Goal: Task Accomplishment & Management: Manage account settings

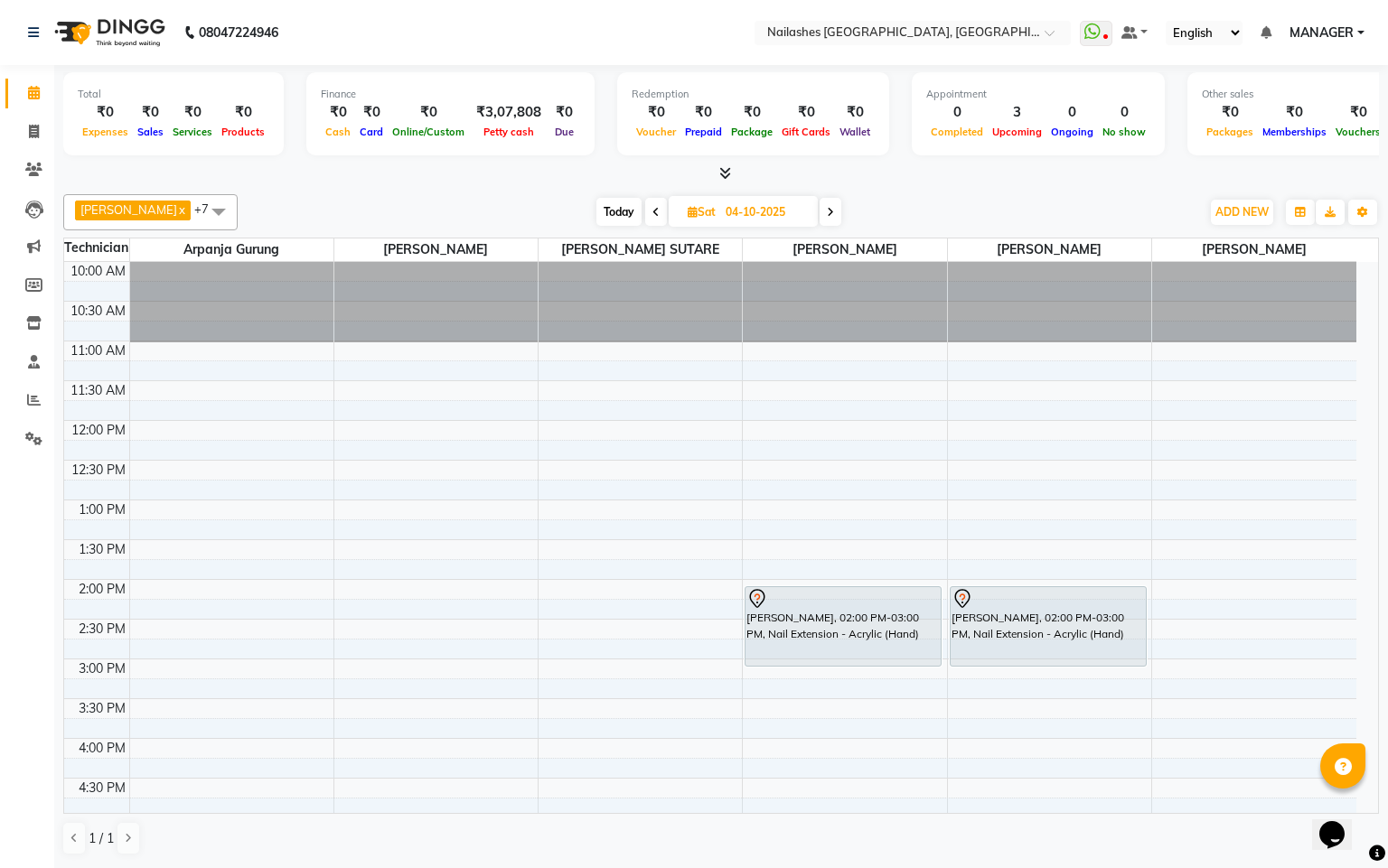
scroll to position [82, 0]
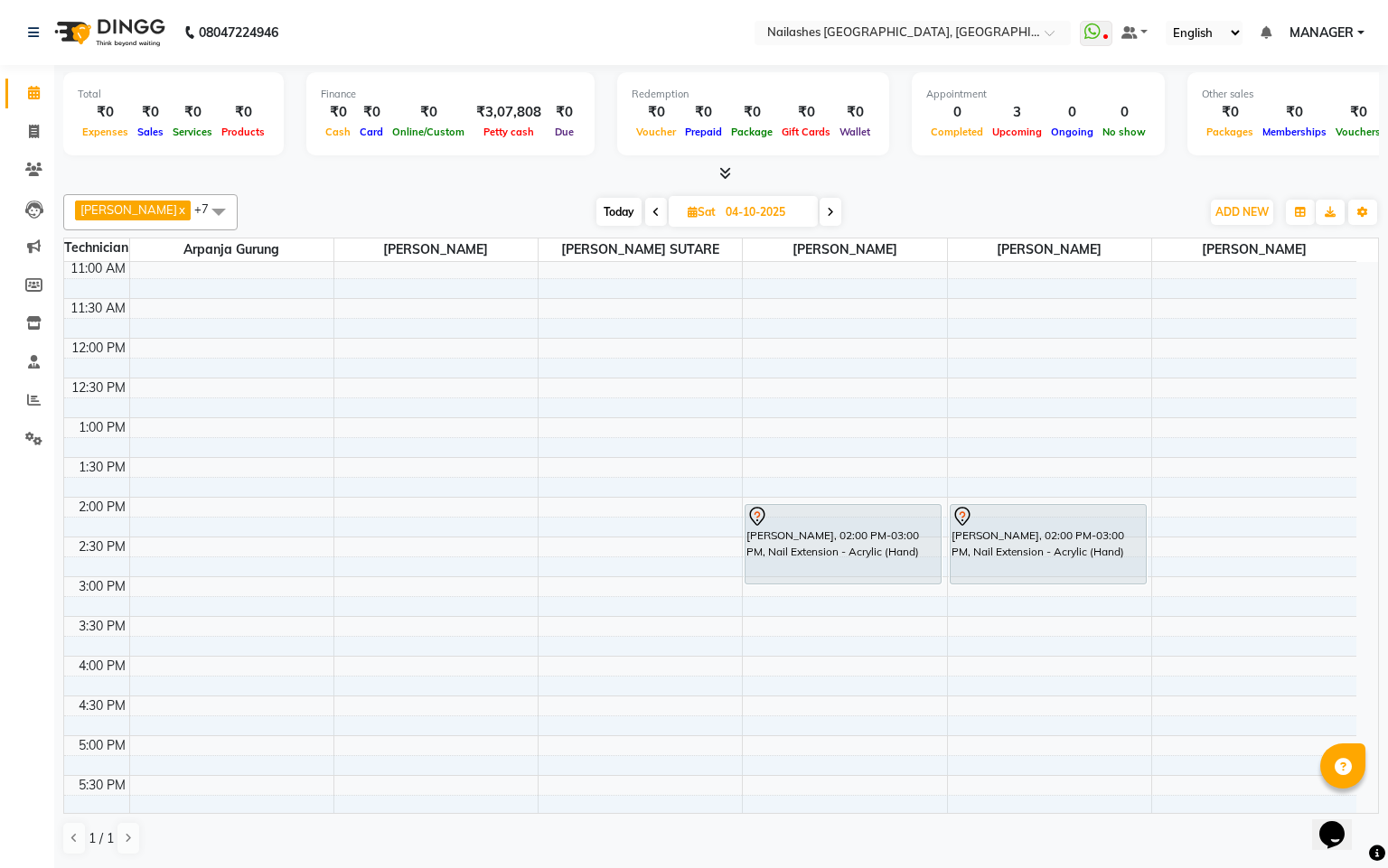
click at [645, 212] on span at bounding box center [656, 212] width 22 height 28
type input "03-10-2025"
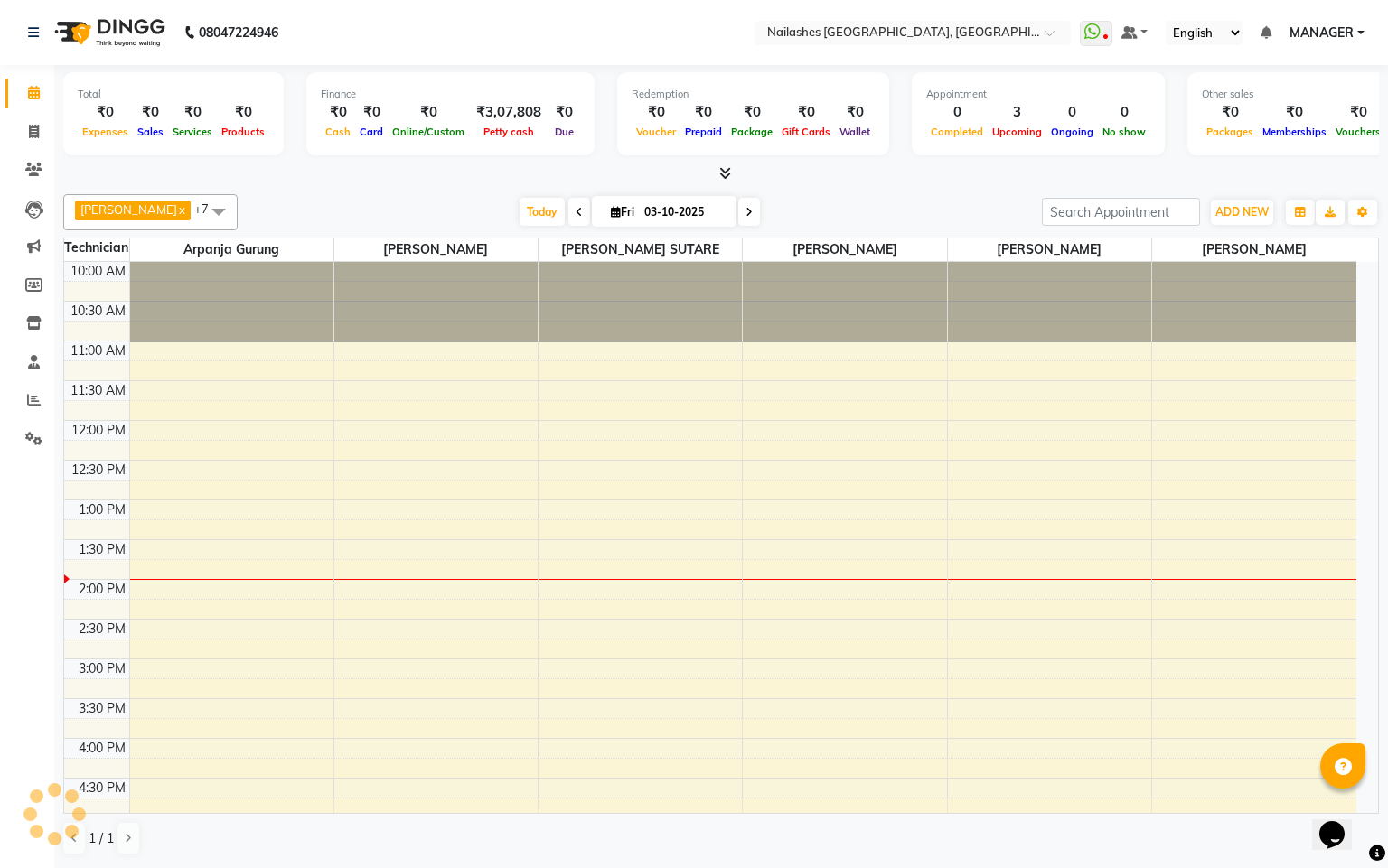
scroll to position [244, 0]
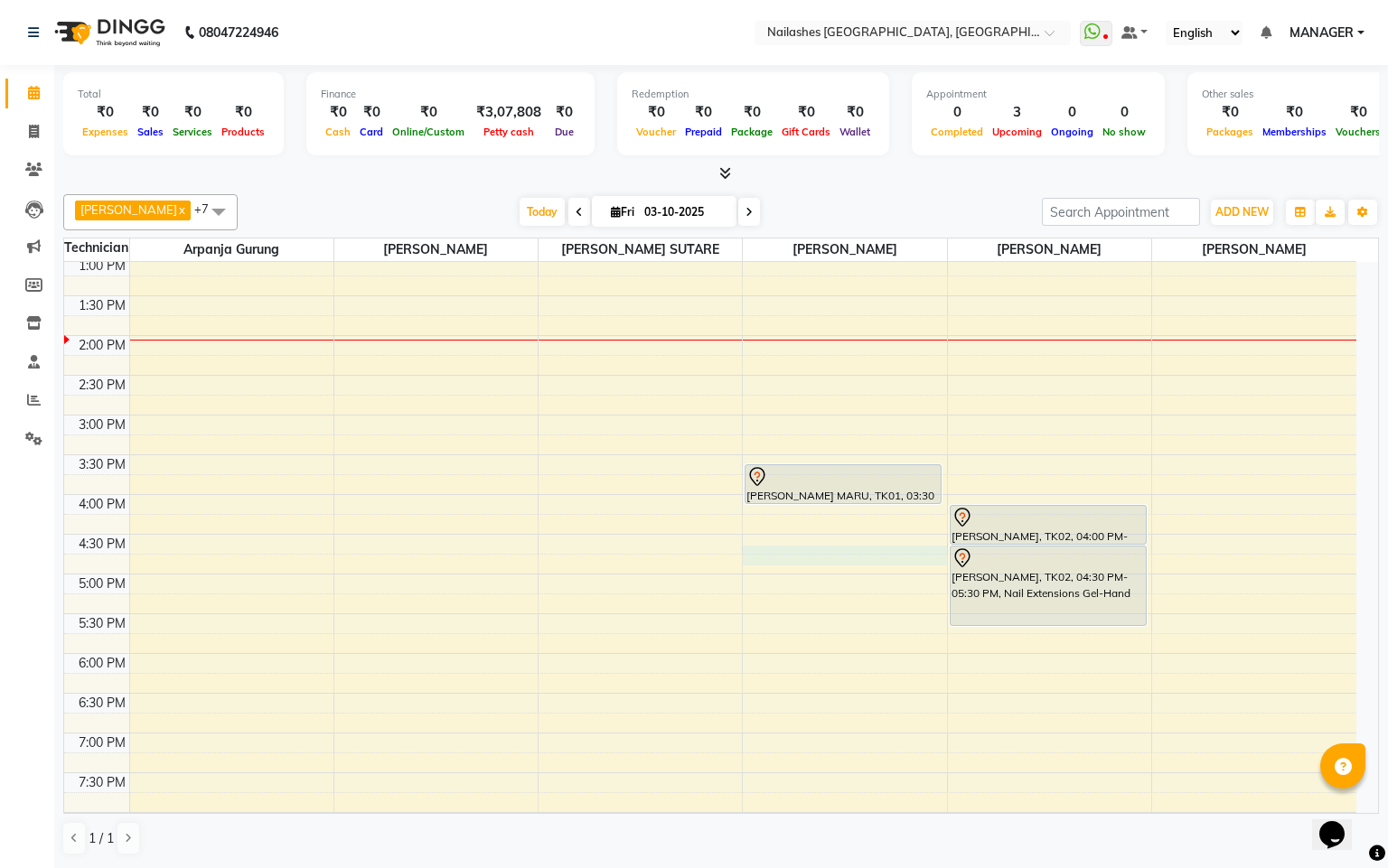
click at [749, 558] on div "10:00 AM 10:30 AM 11:00 AM 11:30 AM 12:00 PM 12:30 PM 1:00 PM 1:30 PM 2:00 PM 2…" at bounding box center [710, 455] width 1293 height 874
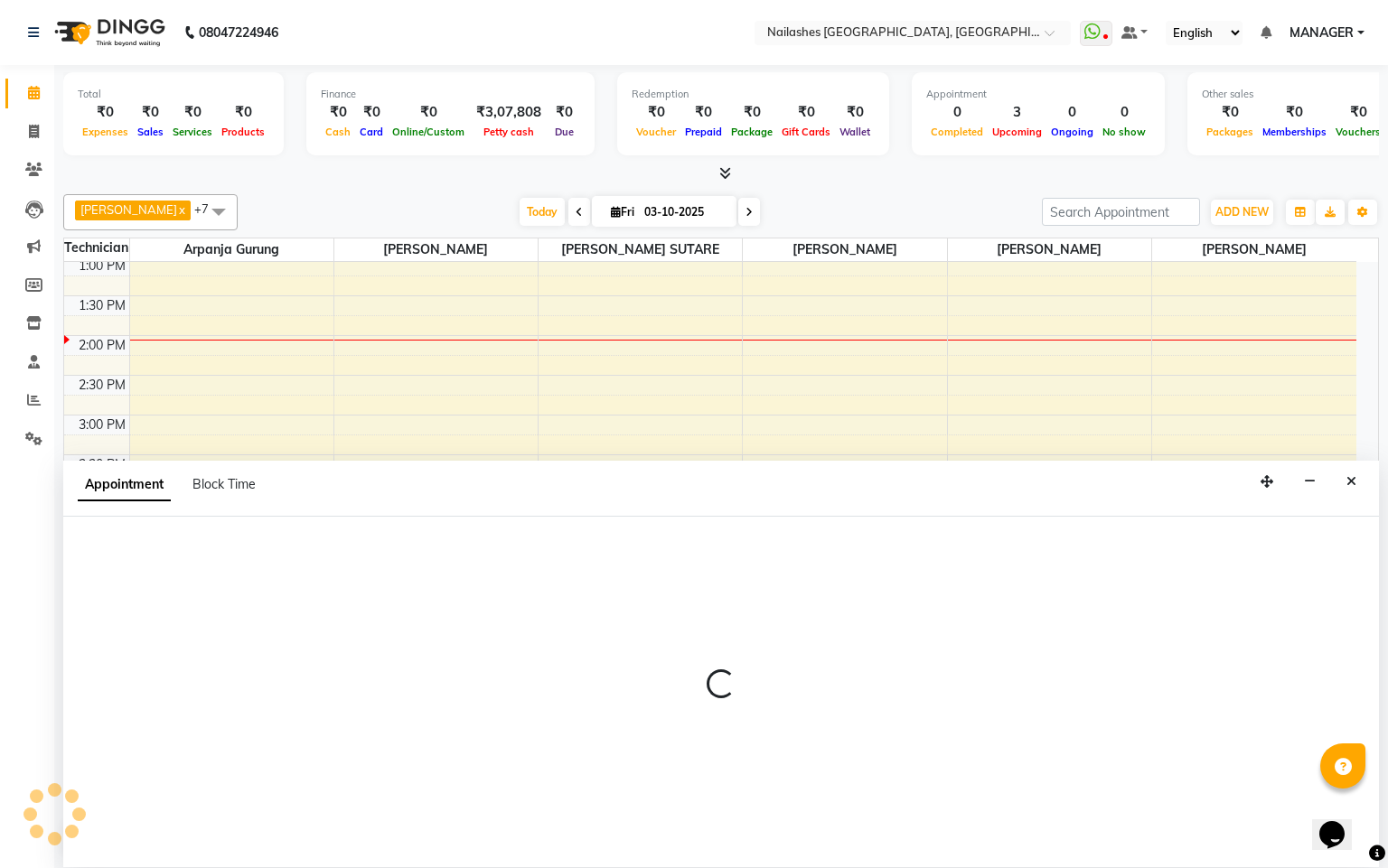
select select "90885"
select select "tentative"
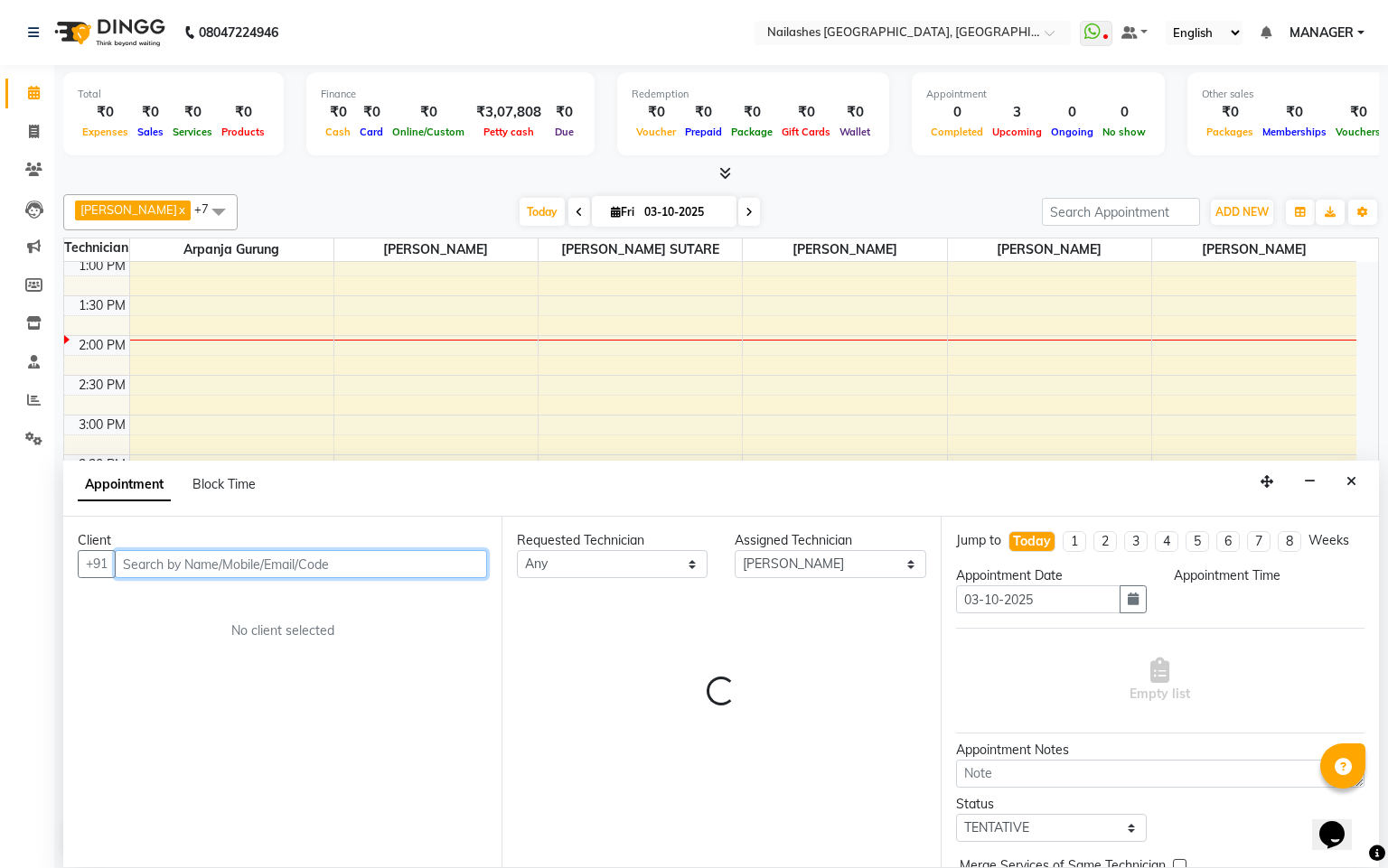
select select "990"
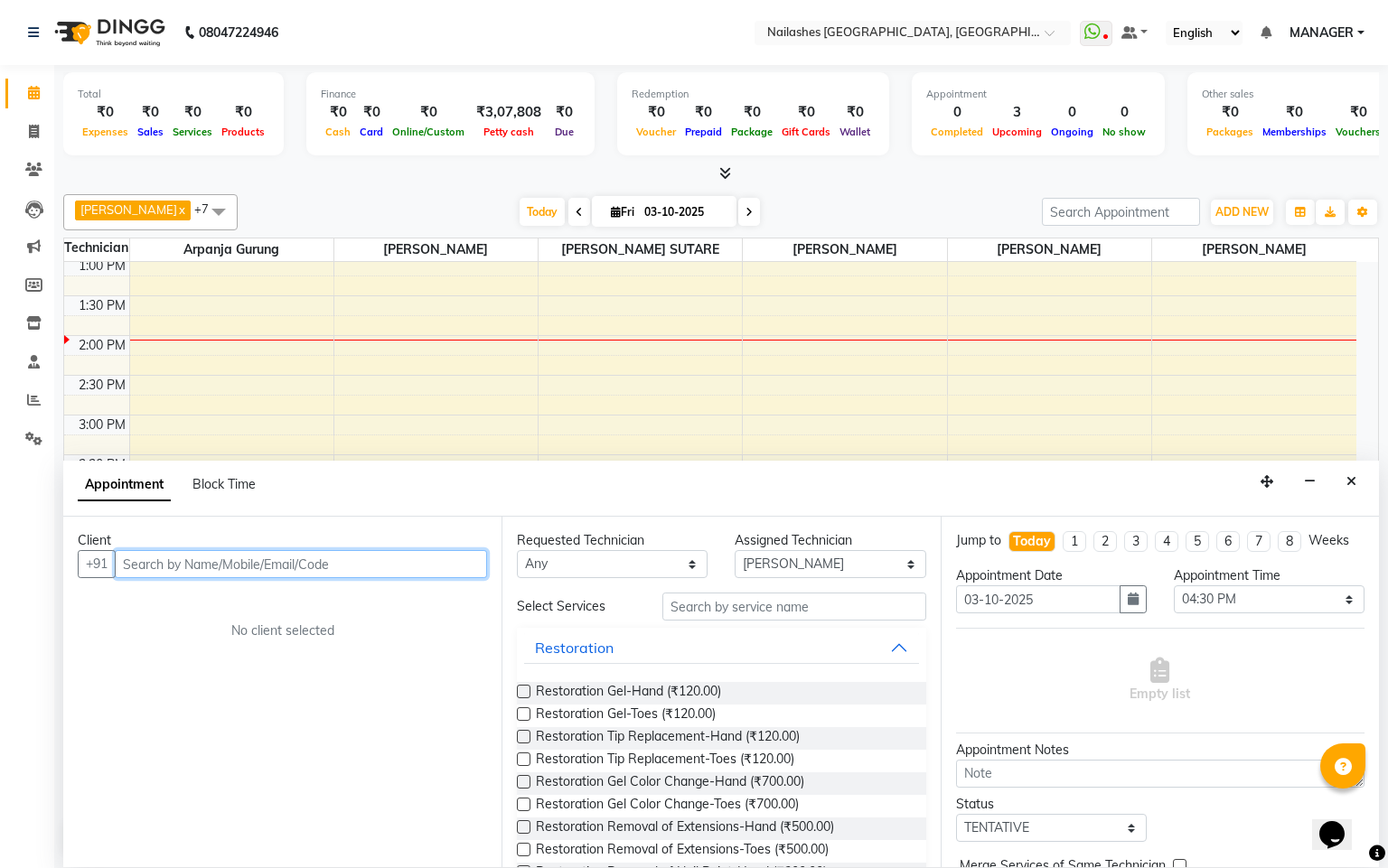
click at [301, 569] on input "text" at bounding box center [301, 564] width 372 height 28
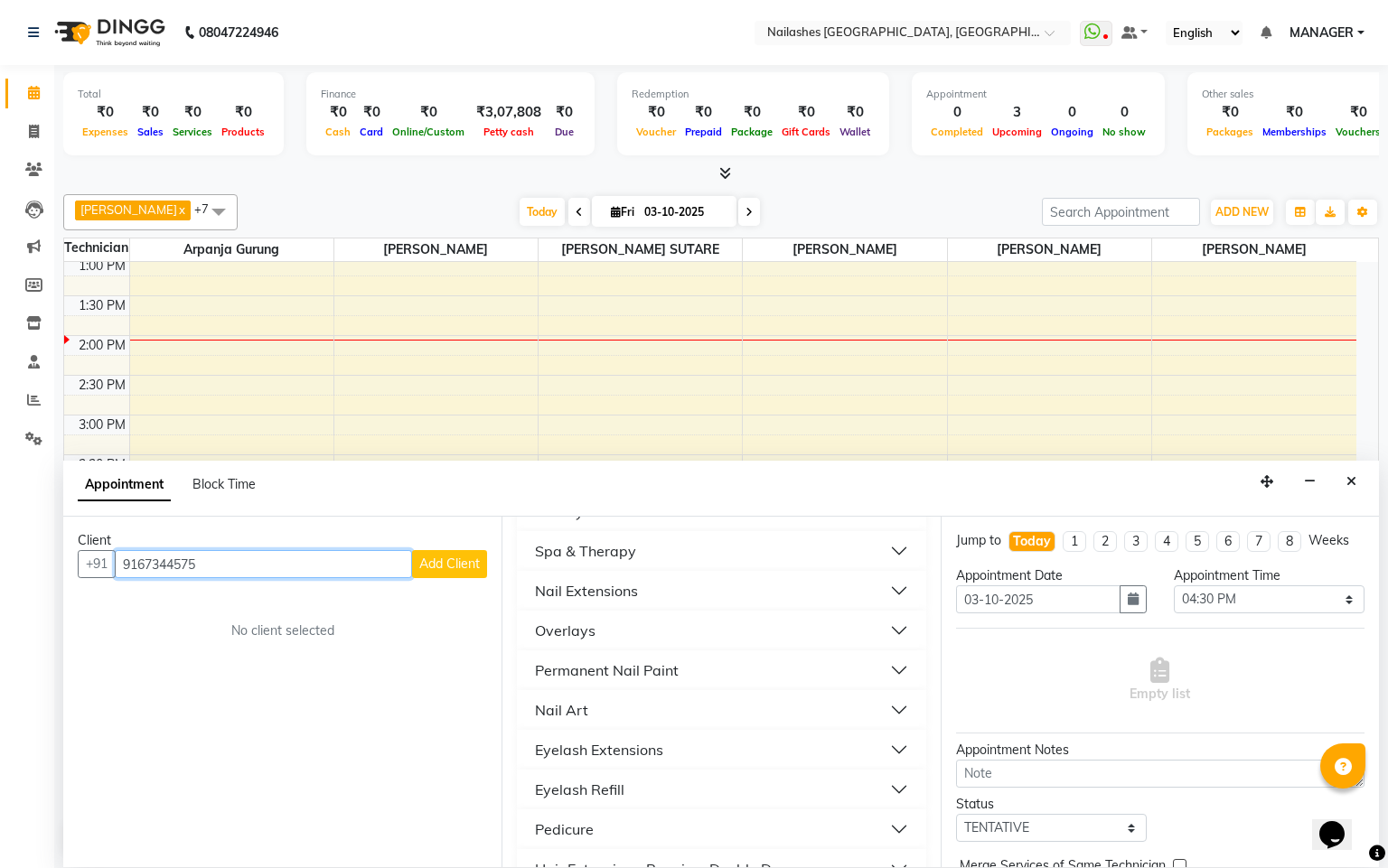
scroll to position [600, 0]
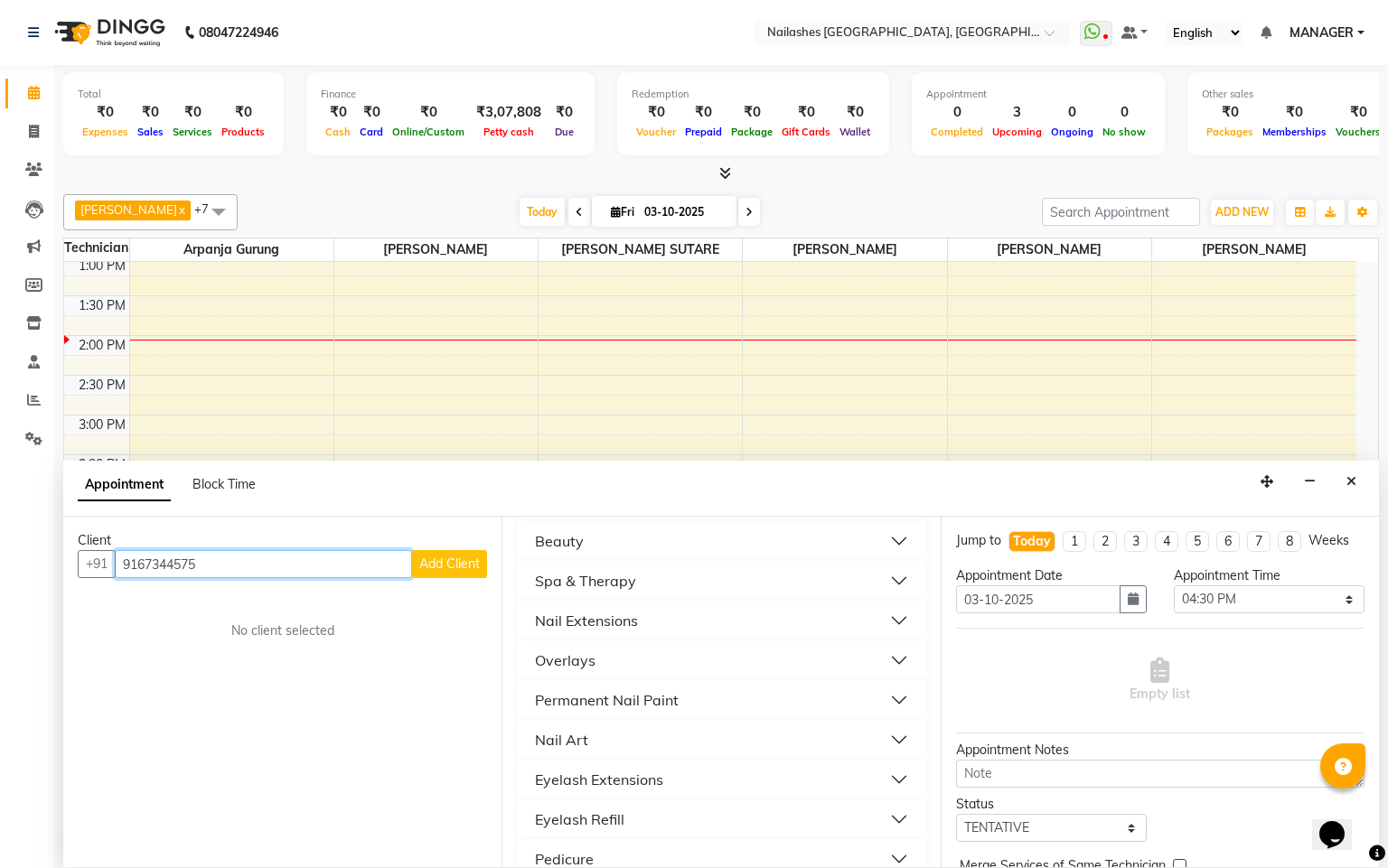
type input "9167344575"
click at [610, 615] on div "Nail Extensions" at bounding box center [586, 620] width 103 height 22
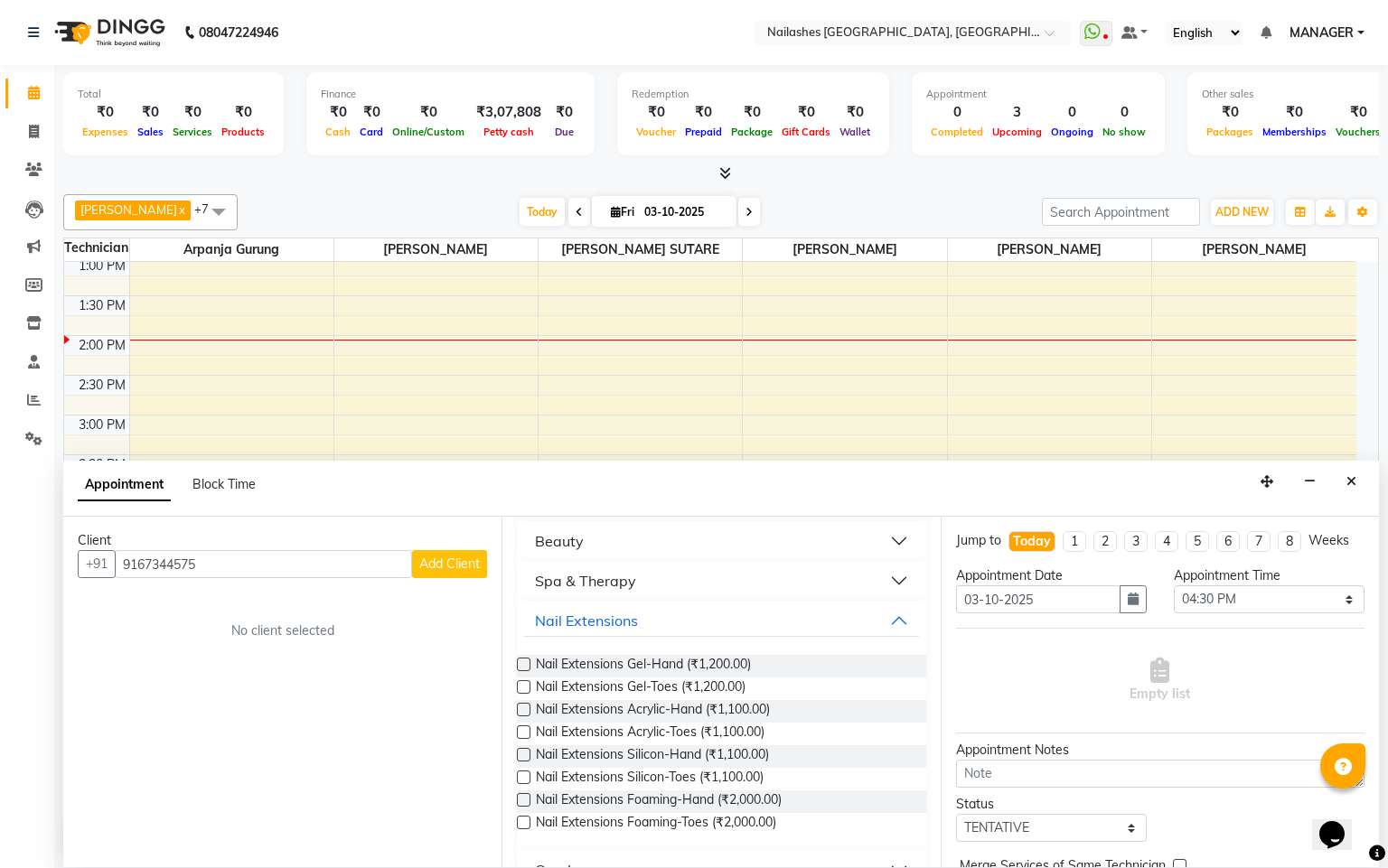
click at [524, 708] on label at bounding box center [523, 709] width 14 height 14
click at [524, 708] on input "checkbox" at bounding box center [522, 711] width 12 height 12
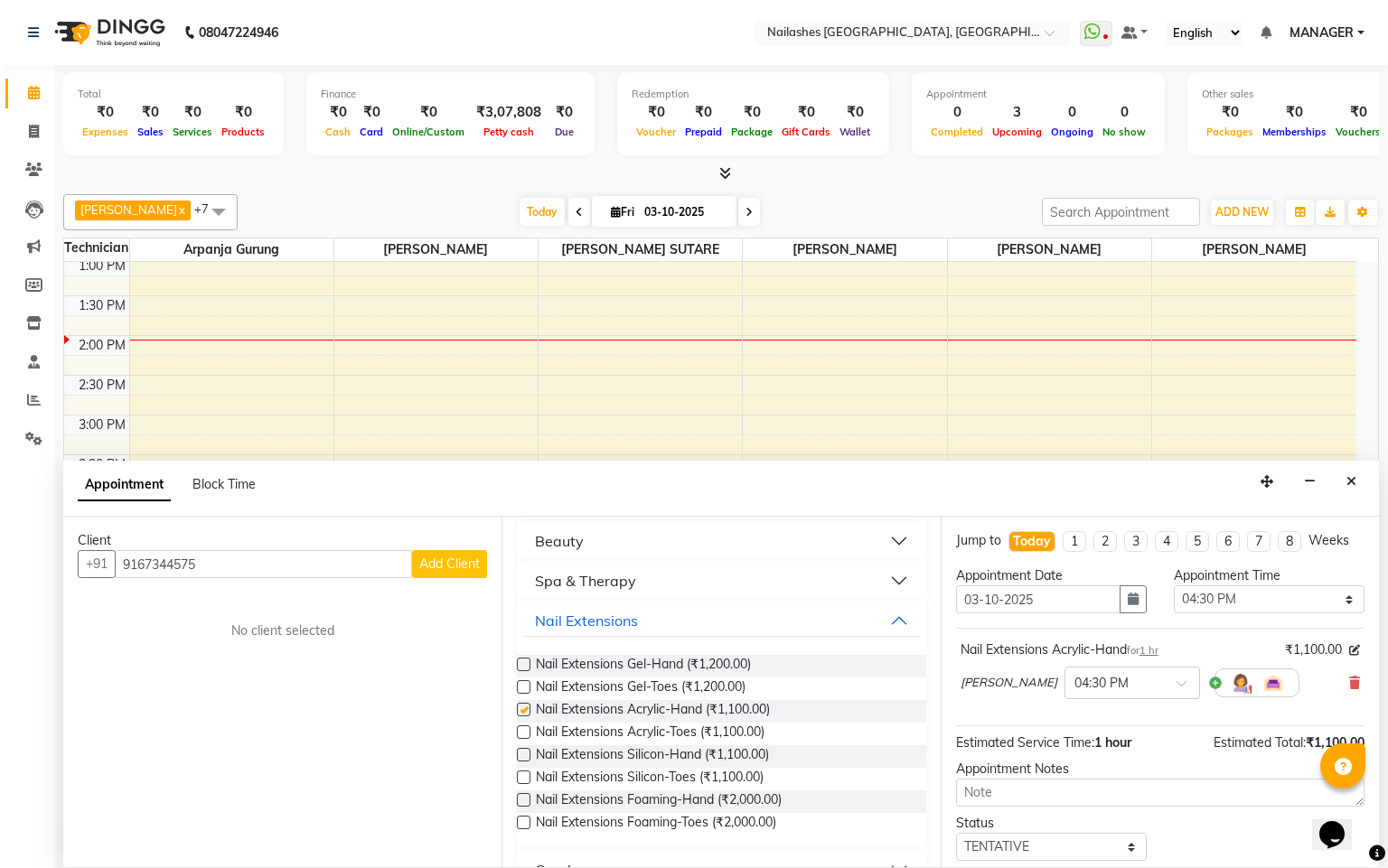
checkbox input "false"
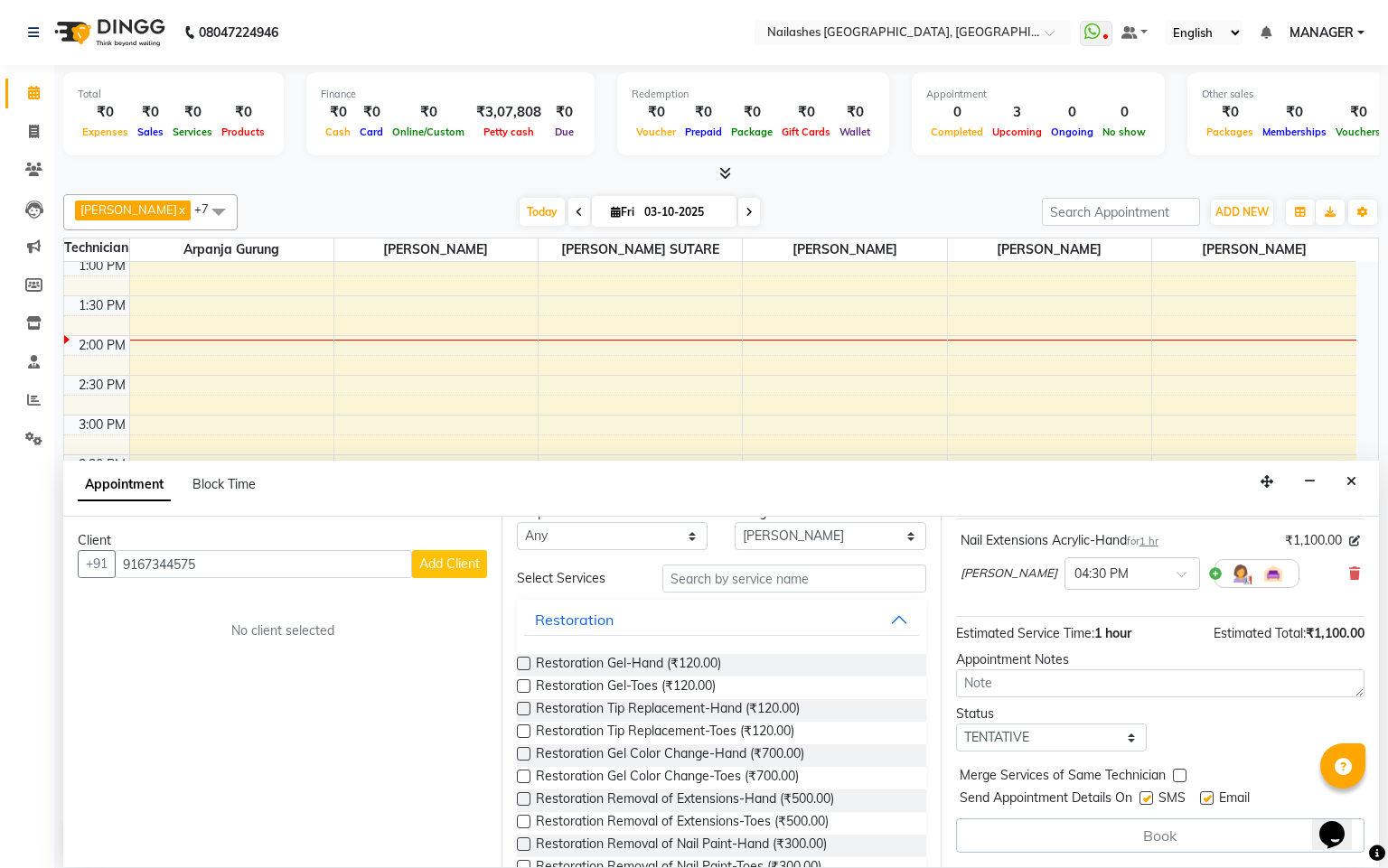
scroll to position [0, 0]
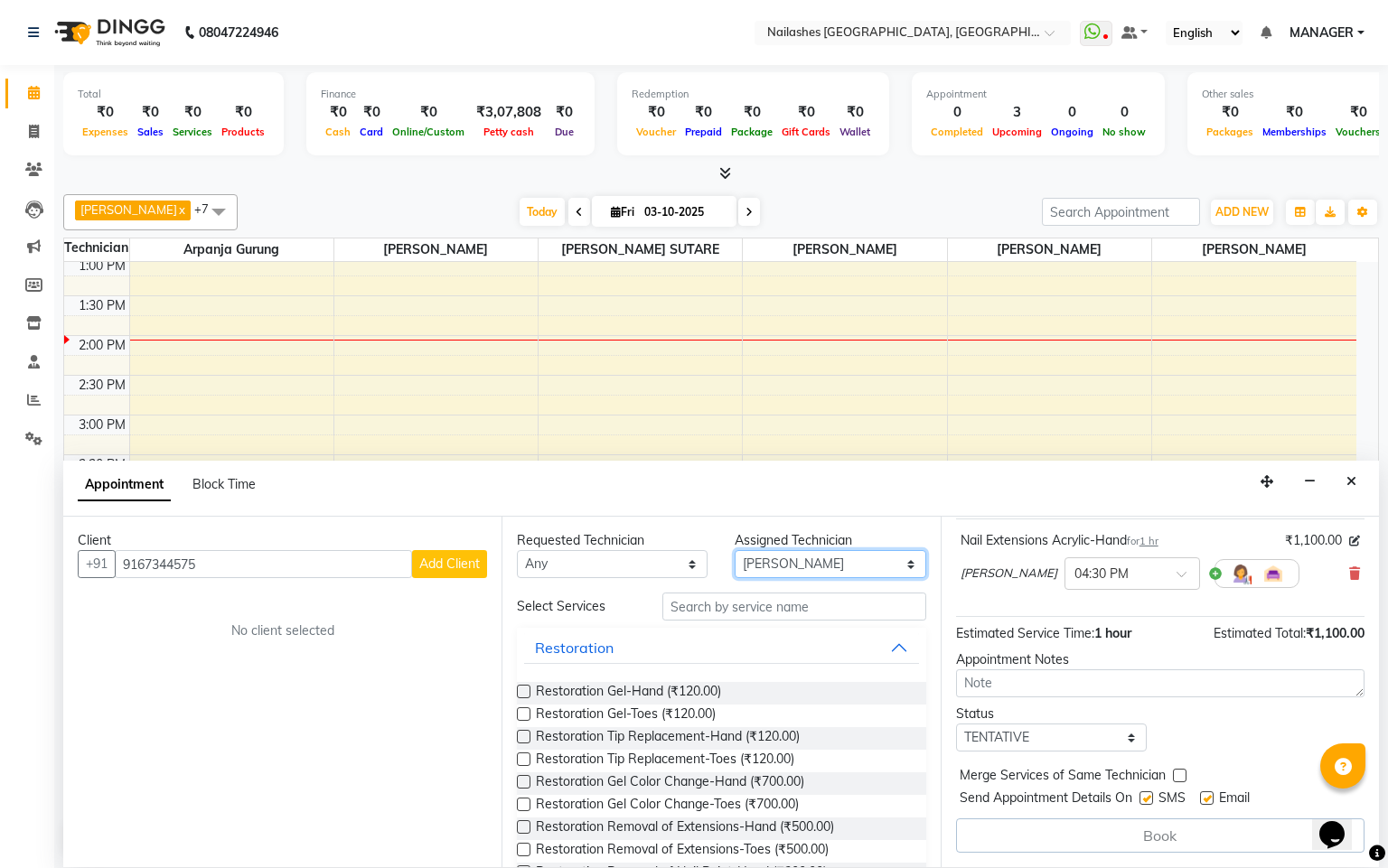
click at [887, 570] on select "Select Arpanja [PERSON_NAME] [PERSON_NAME] [PERSON_NAME] [PERSON_NAME] Owner [P…" at bounding box center [830, 564] width 191 height 28
click at [735, 552] on select "Select Arpanja [PERSON_NAME] [PERSON_NAME] [PERSON_NAME] [PERSON_NAME] Owner [P…" at bounding box center [830, 564] width 191 height 28
click at [482, 563] on button "Add Client" at bounding box center [449, 564] width 75 height 28
select select "21"
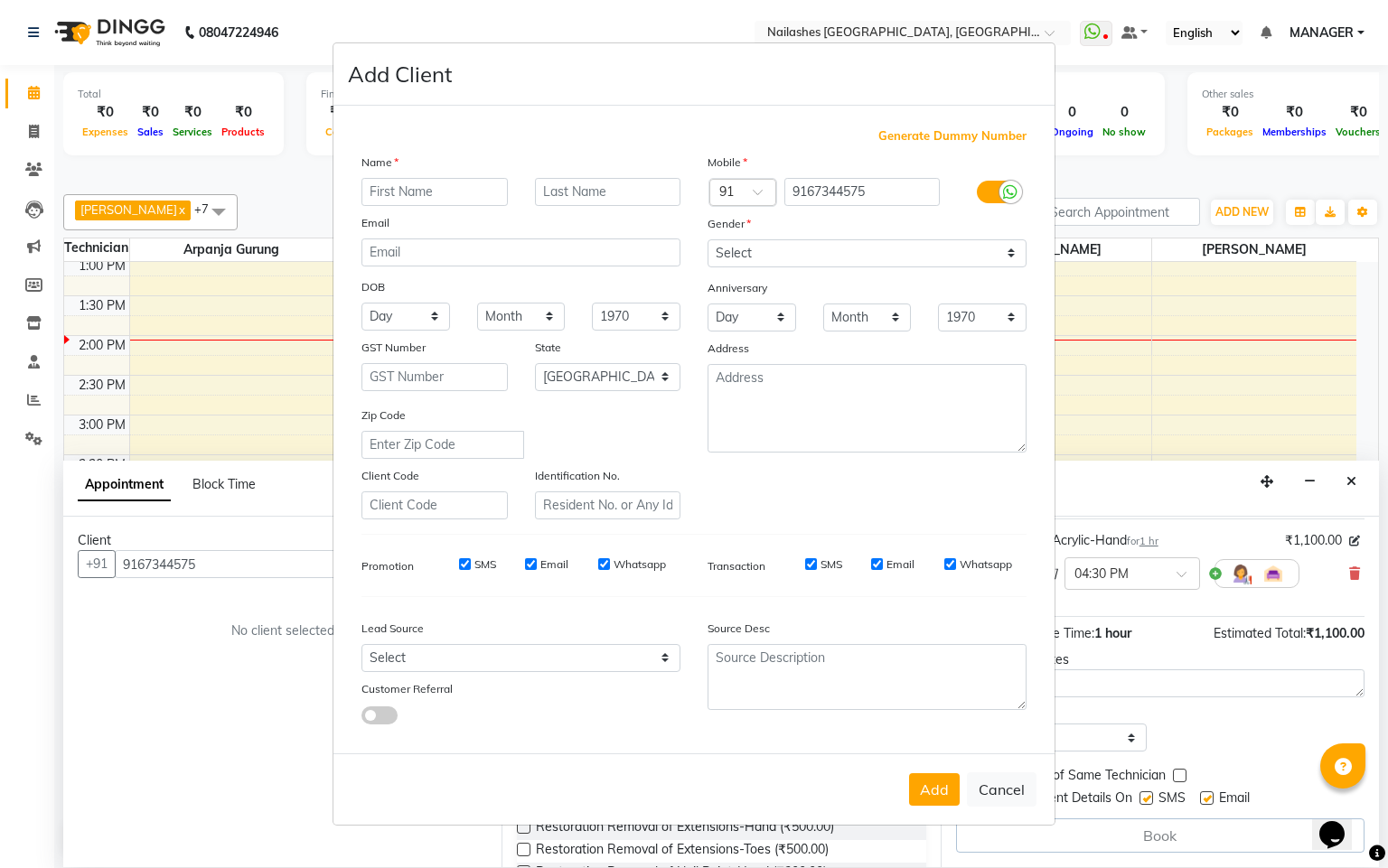
click at [467, 199] on input "text" at bounding box center [434, 192] width 146 height 28
type input "[PERSON_NAME]"
click at [748, 247] on select "Select [DEMOGRAPHIC_DATA] [DEMOGRAPHIC_DATA] Other Prefer Not To Say" at bounding box center [867, 253] width 319 height 28
select select "[DEMOGRAPHIC_DATA]"
click at [708, 240] on select "Select [DEMOGRAPHIC_DATA] [DEMOGRAPHIC_DATA] Other Prefer Not To Say" at bounding box center [867, 253] width 319 height 28
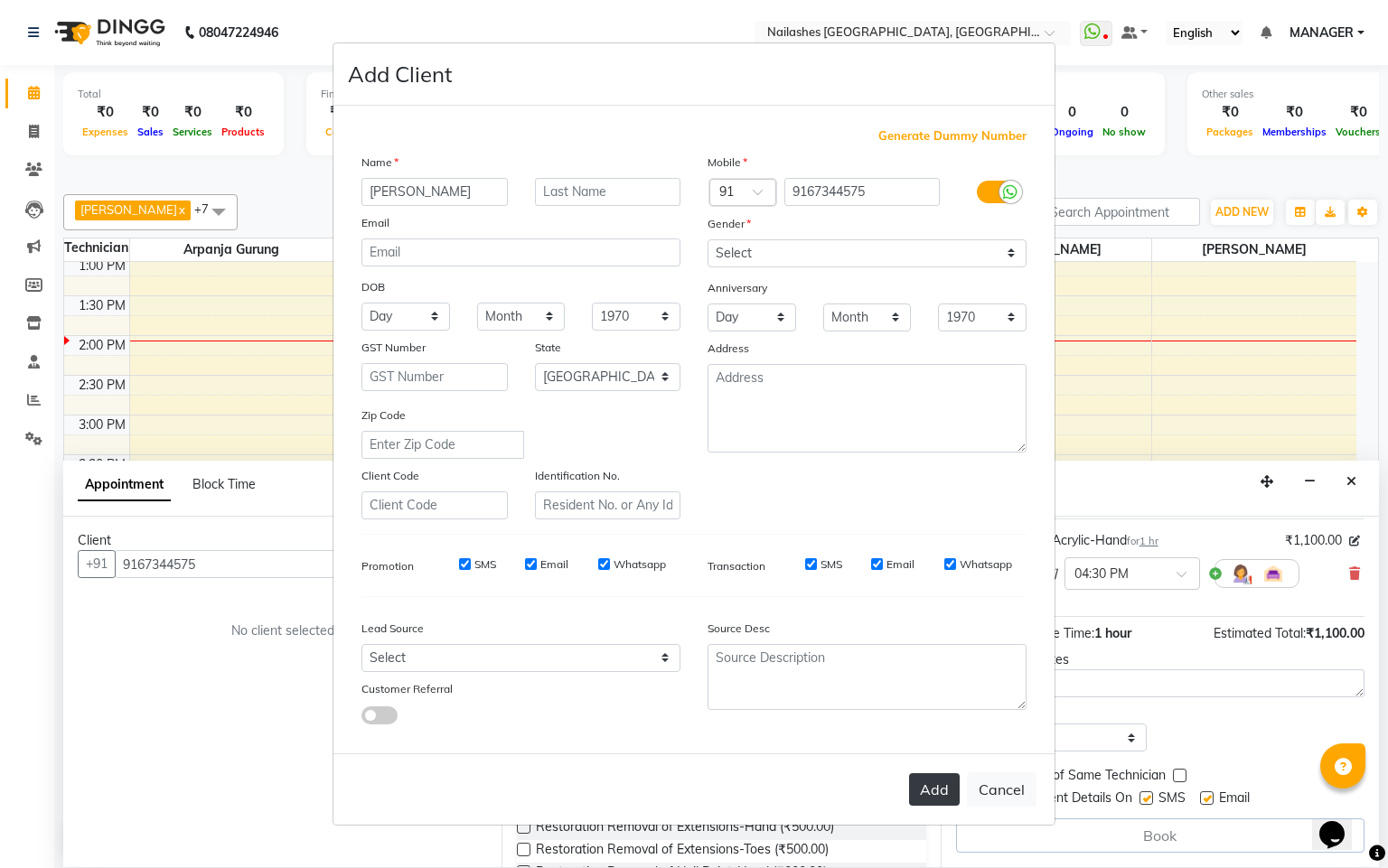
click at [924, 794] on button "Add" at bounding box center [935, 789] width 51 height 32
type input "91******75"
select select
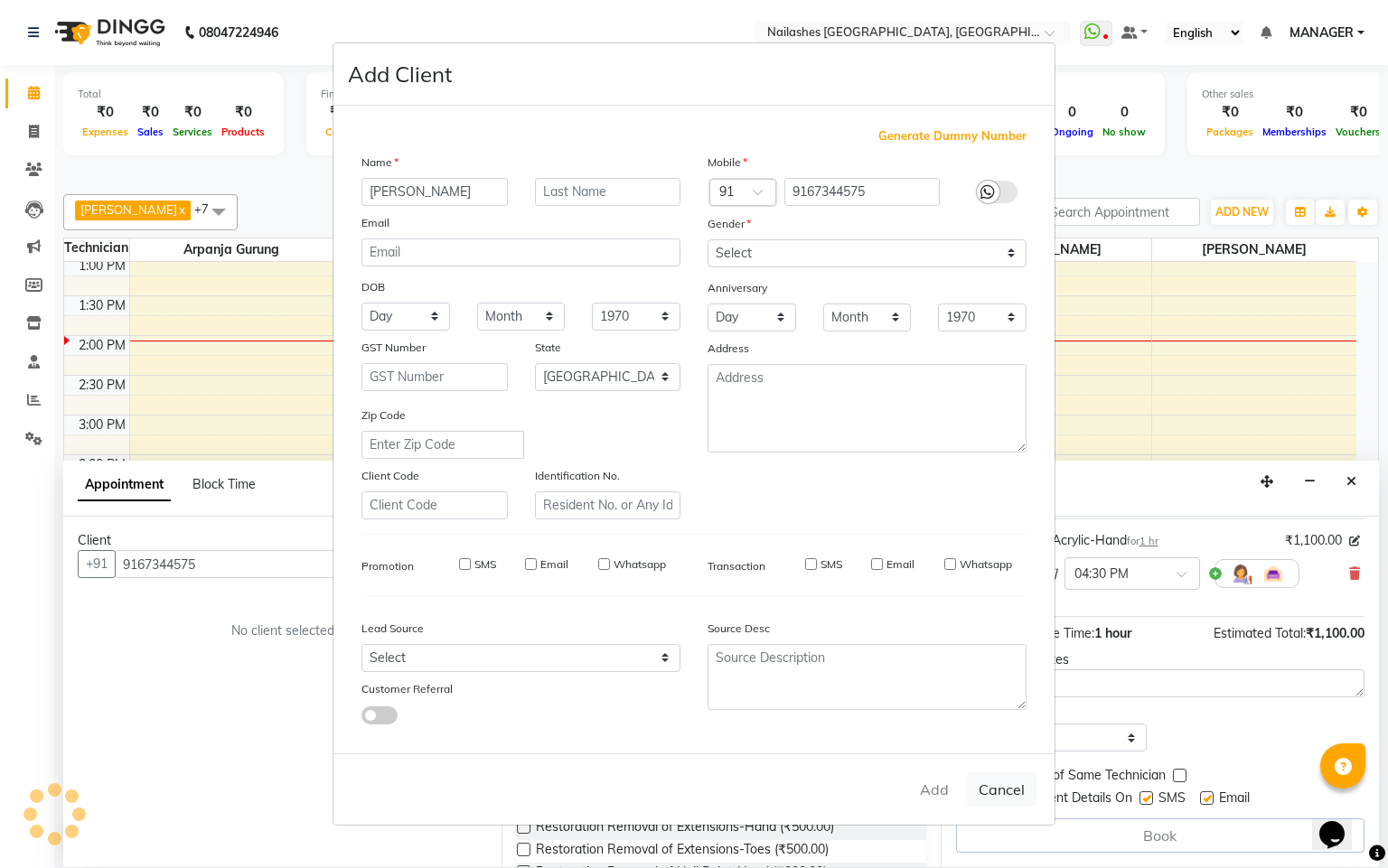
select select "null"
select select
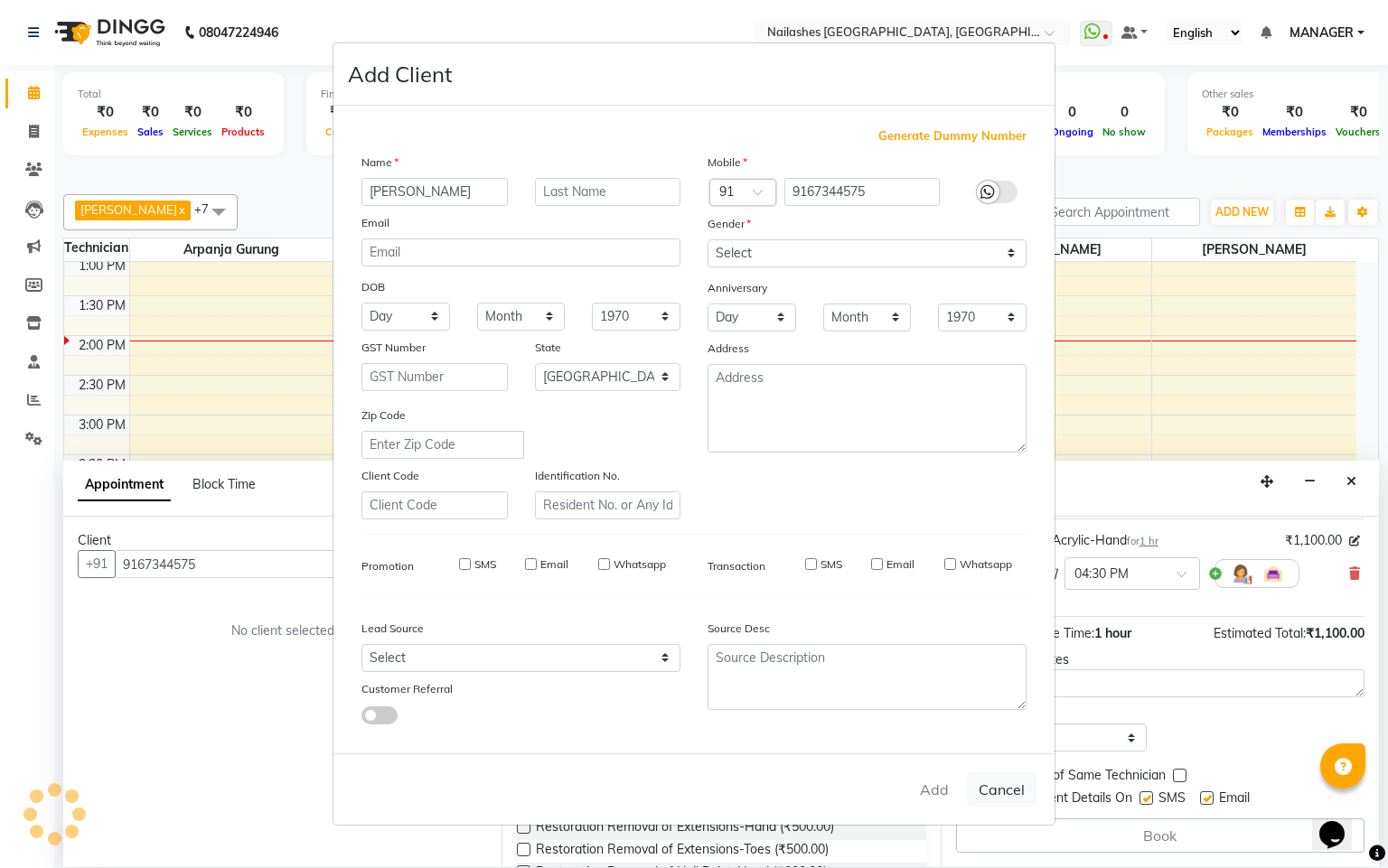
checkbox input "false"
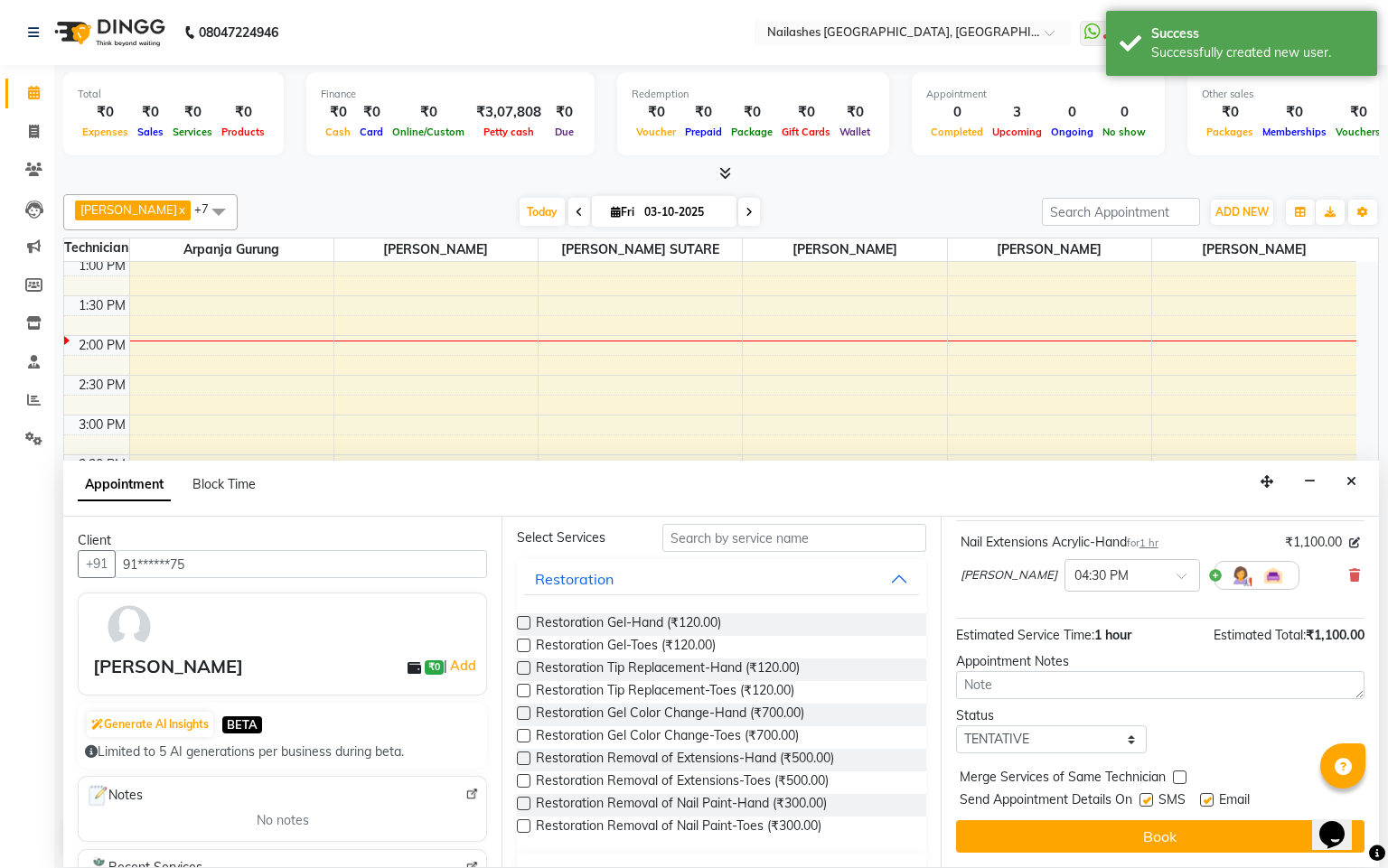
scroll to position [135, 0]
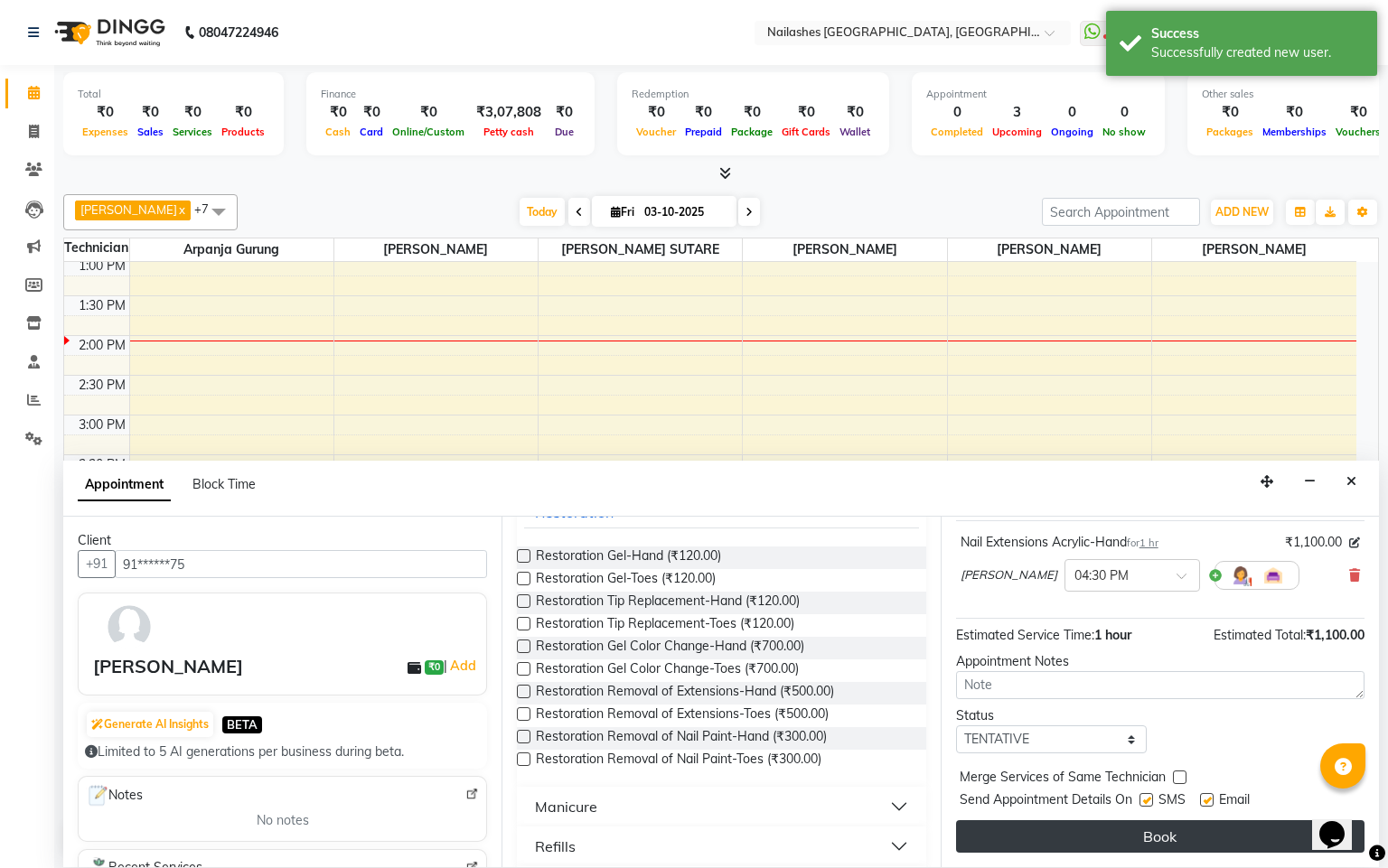
click at [1105, 833] on button "Book" at bounding box center [1161, 836] width 409 height 32
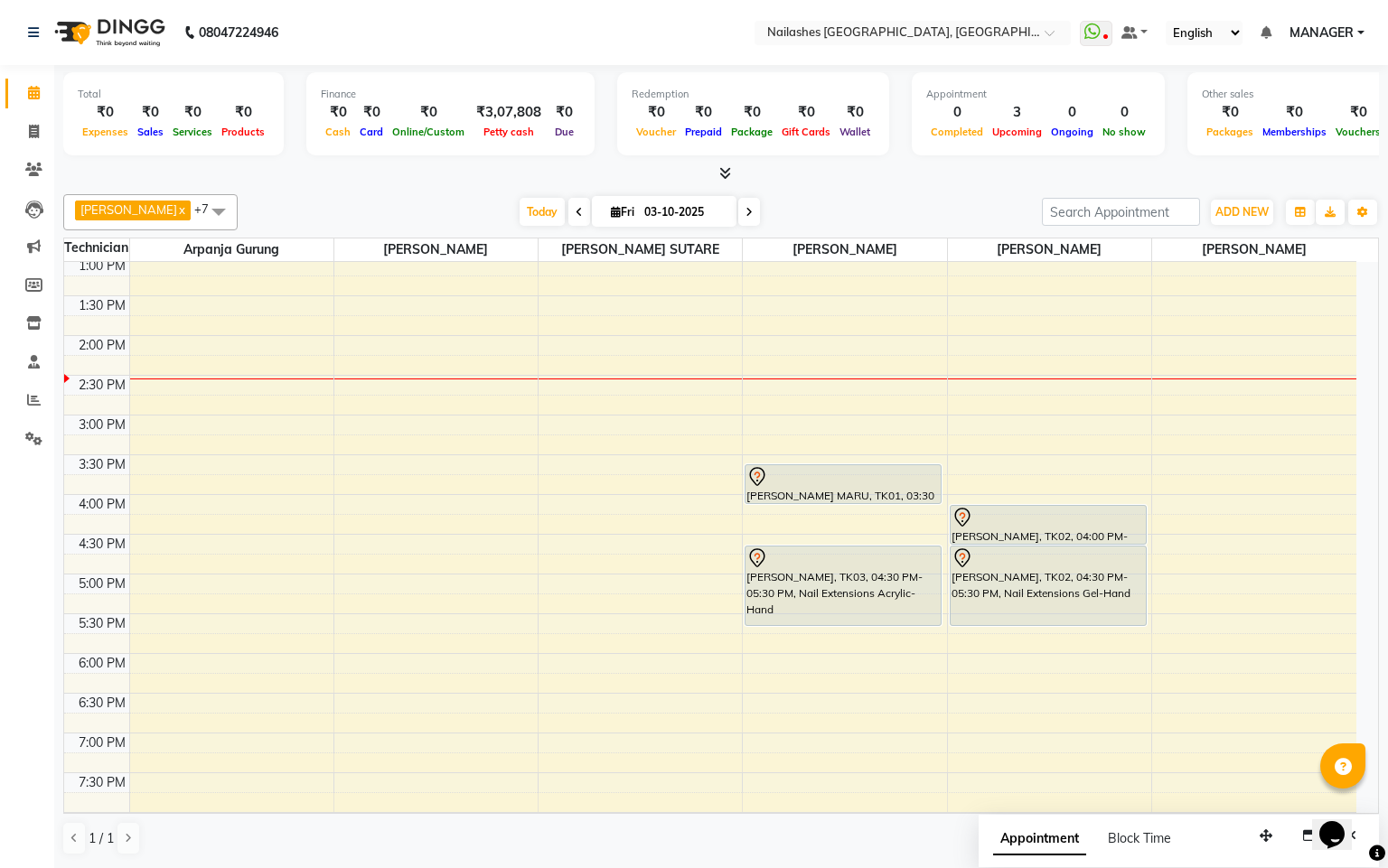
click at [746, 209] on icon at bounding box center [749, 212] width 7 height 11
type input "04-10-2025"
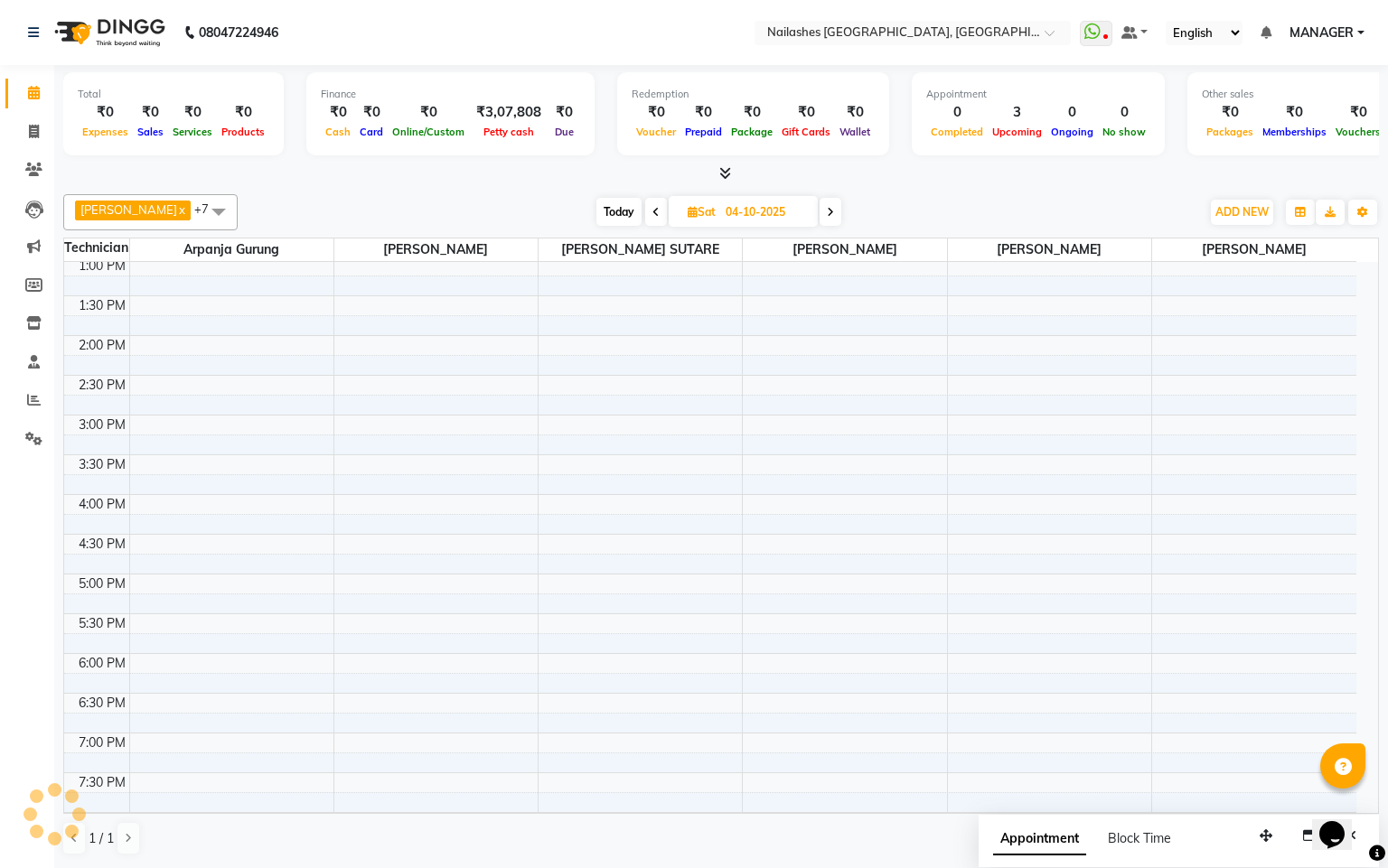
scroll to position [325, 0]
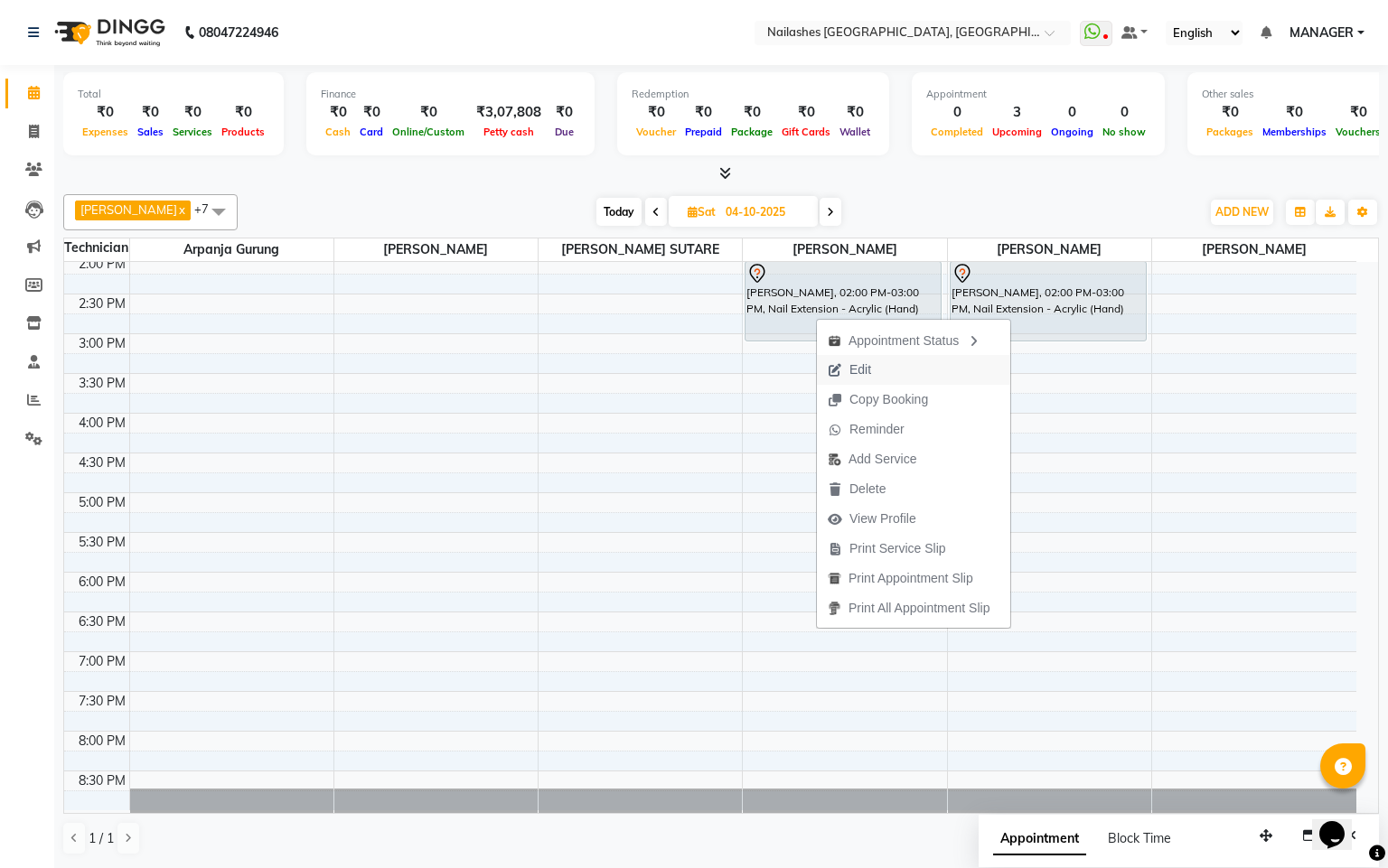
click at [855, 366] on span "Edit" at bounding box center [861, 369] width 22 height 19
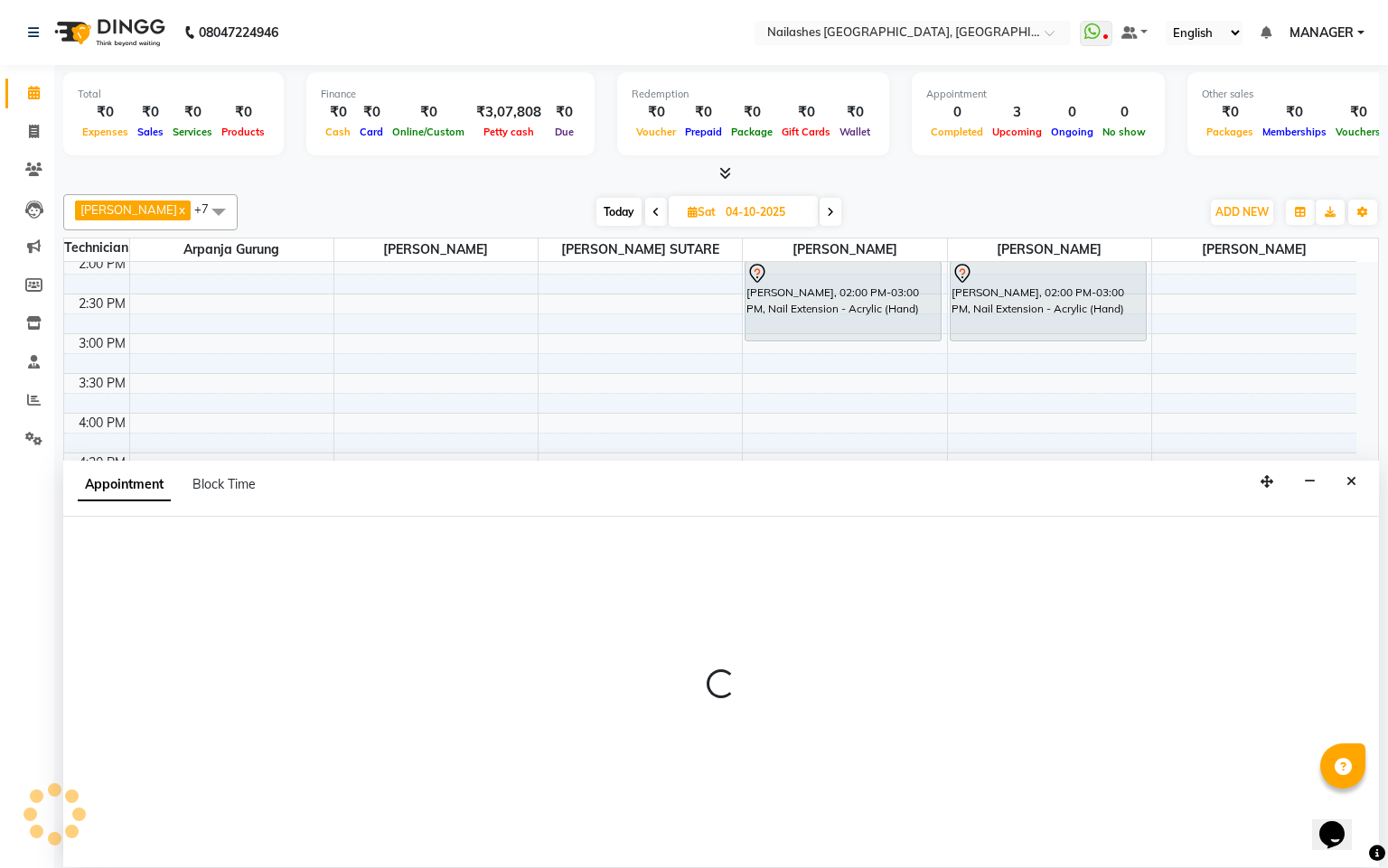
select select "tentative"
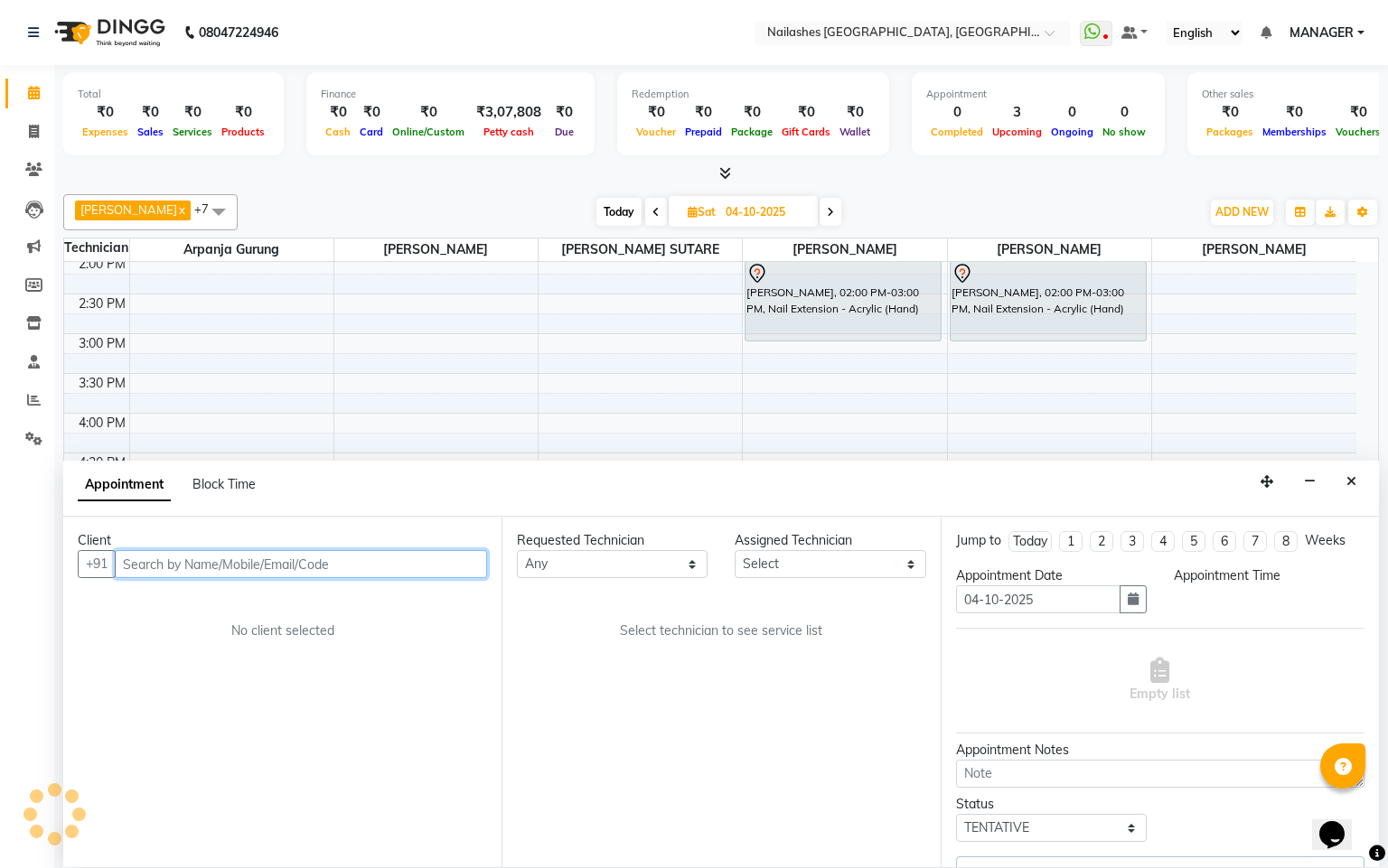
select select "90885"
select select "840"
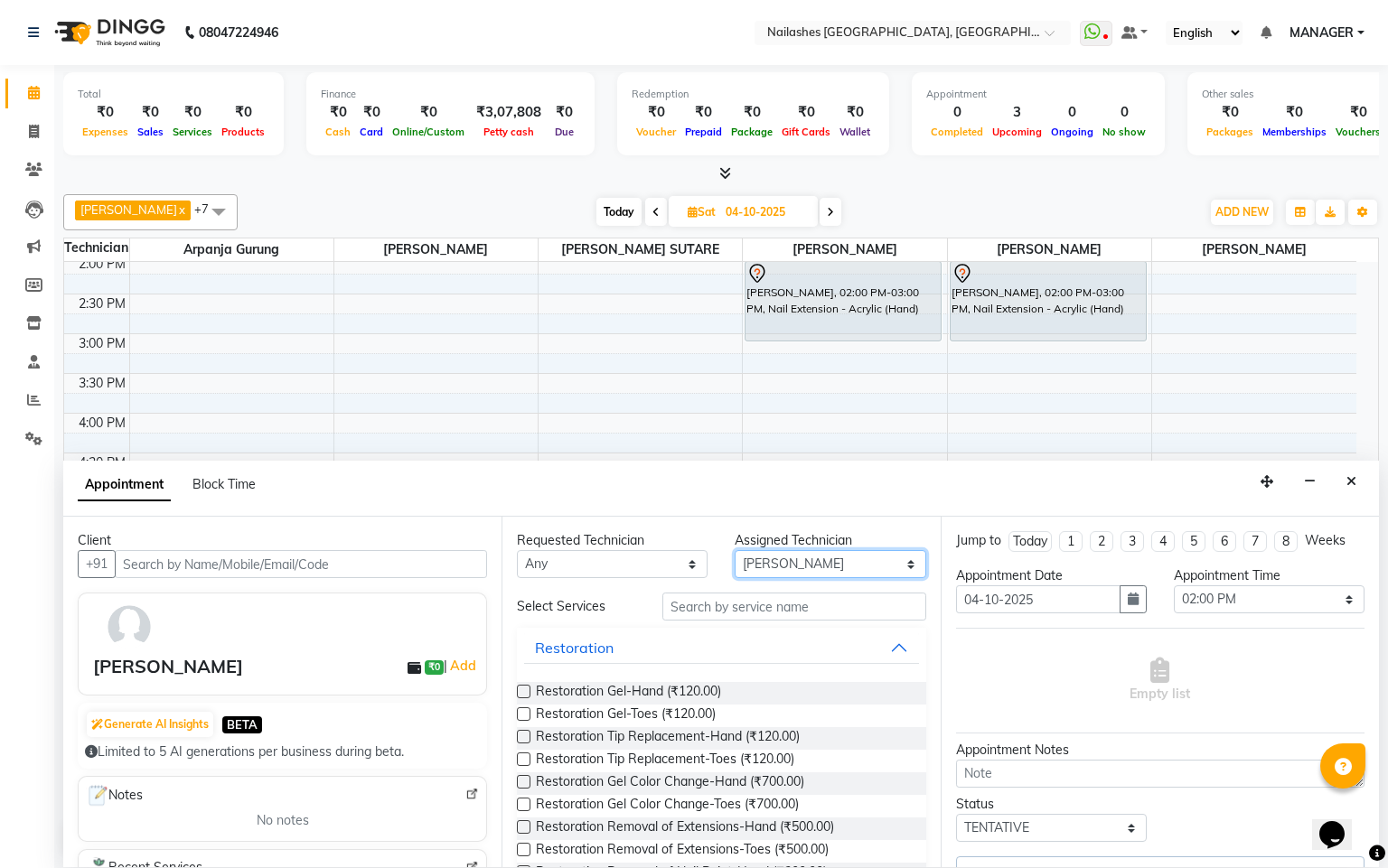
click at [892, 566] on select "Select Arpanja [PERSON_NAME] [PERSON_NAME] [PERSON_NAME] [PERSON_NAME] Owner [P…" at bounding box center [830, 564] width 191 height 28
select select "83876"
click at [735, 552] on select "Select Arpanja [PERSON_NAME] [PERSON_NAME] [PERSON_NAME] [PERSON_NAME] Owner [P…" at bounding box center [830, 564] width 191 height 28
click at [736, 612] on input "text" at bounding box center [794, 606] width 264 height 28
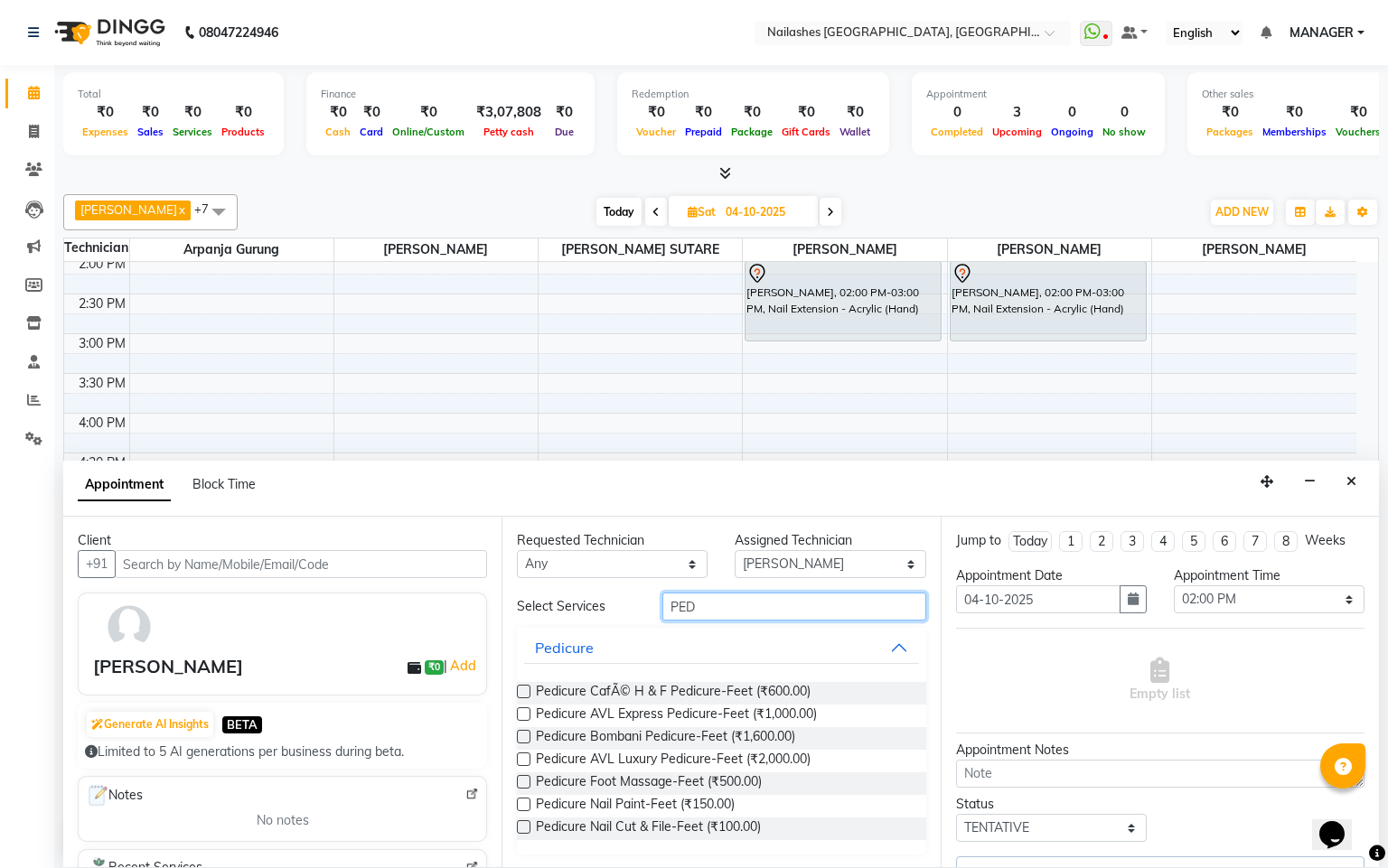
type input "PED"
click at [523, 713] on label at bounding box center [523, 714] width 14 height 14
click at [523, 713] on input "checkbox" at bounding box center [522, 716] width 12 height 12
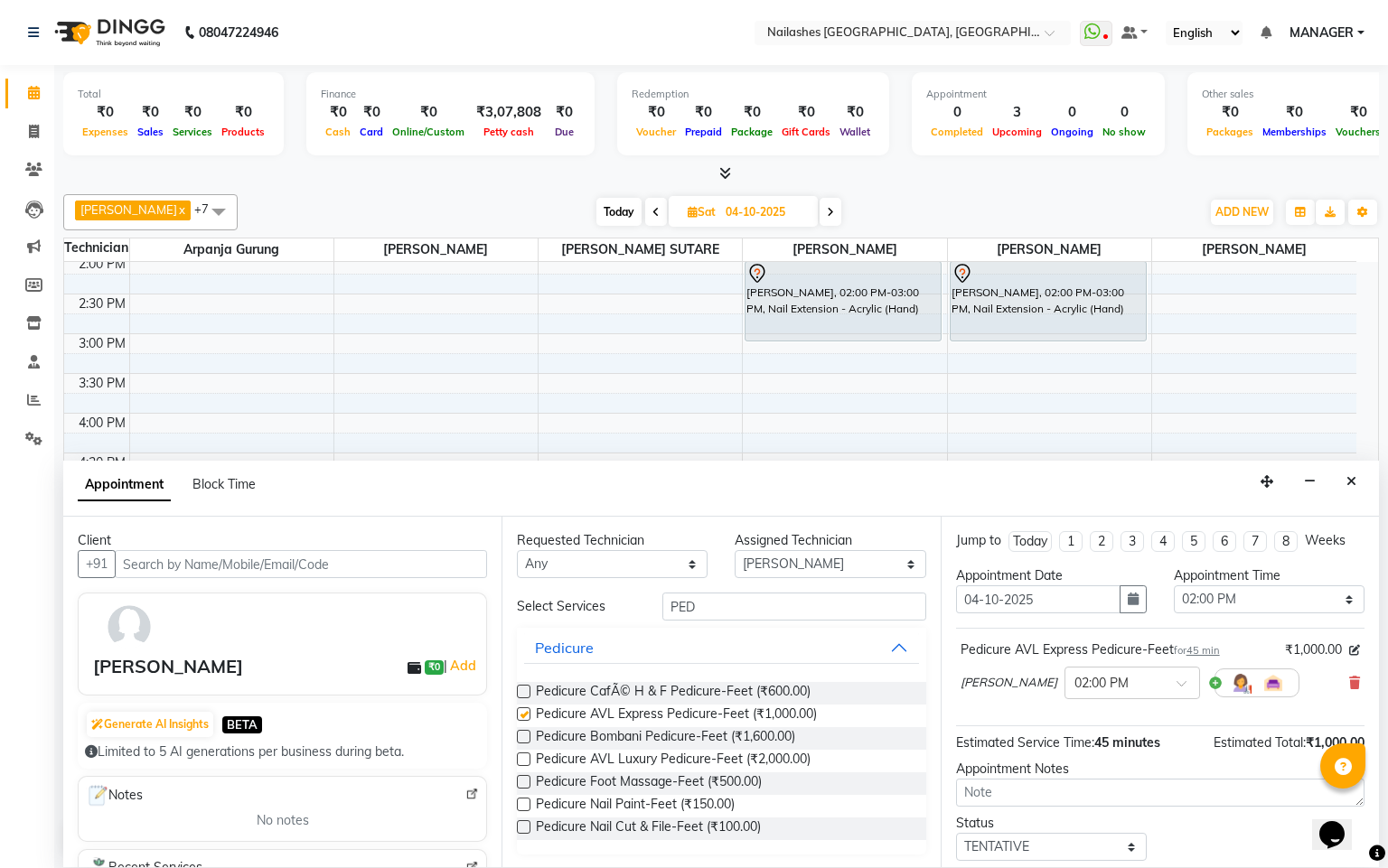
checkbox input "false"
click at [887, 559] on select "Select Arpanja [PERSON_NAME] [PERSON_NAME] [PERSON_NAME] [PERSON_NAME] Owner [P…" at bounding box center [830, 564] width 191 height 28
select select "87528"
click at [735, 552] on select "Select Arpanja [PERSON_NAME] [PERSON_NAME] [PERSON_NAME] [PERSON_NAME] Owner [P…" at bounding box center [830, 564] width 191 height 28
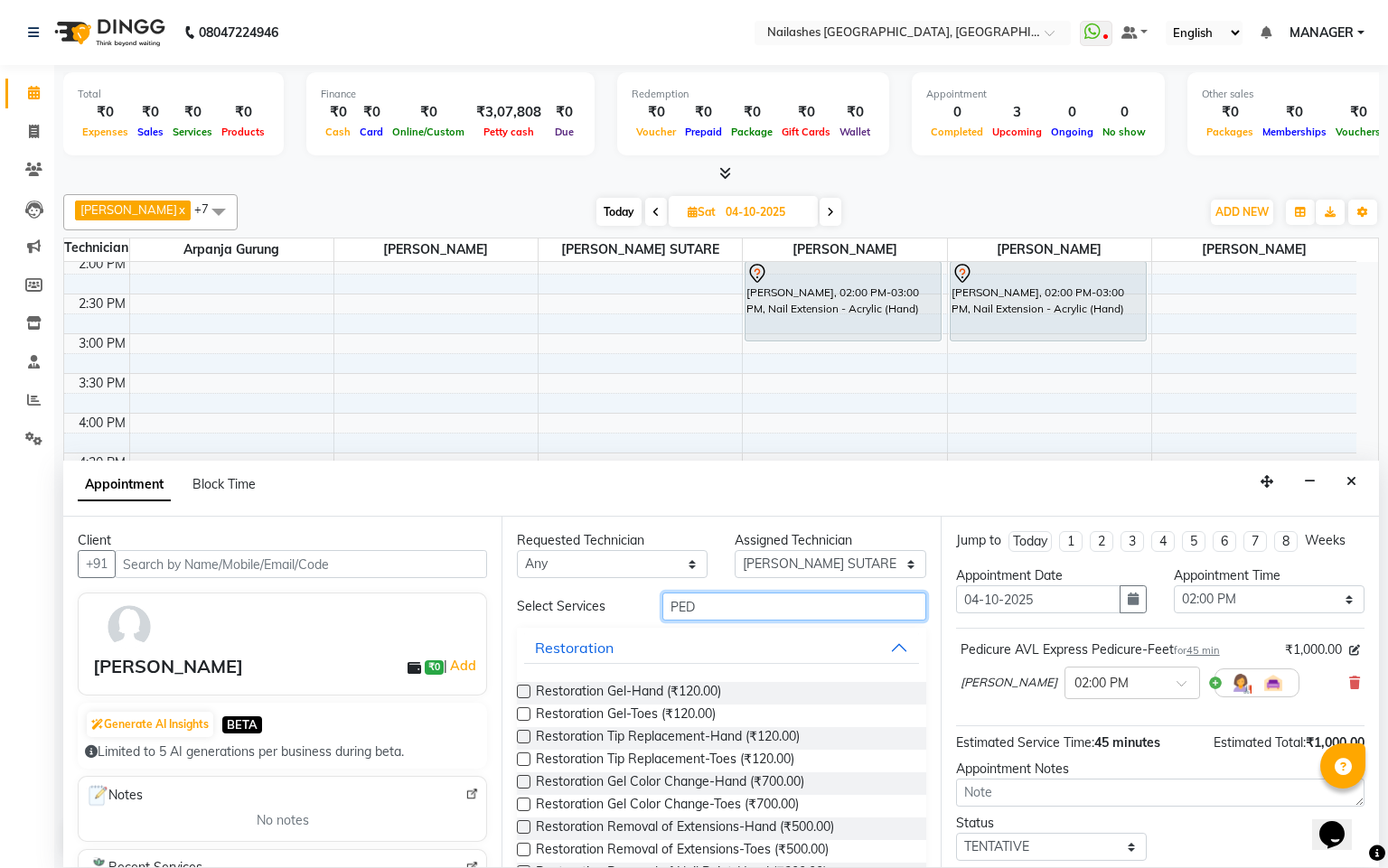
click at [730, 597] on input "PED" at bounding box center [794, 606] width 264 height 28
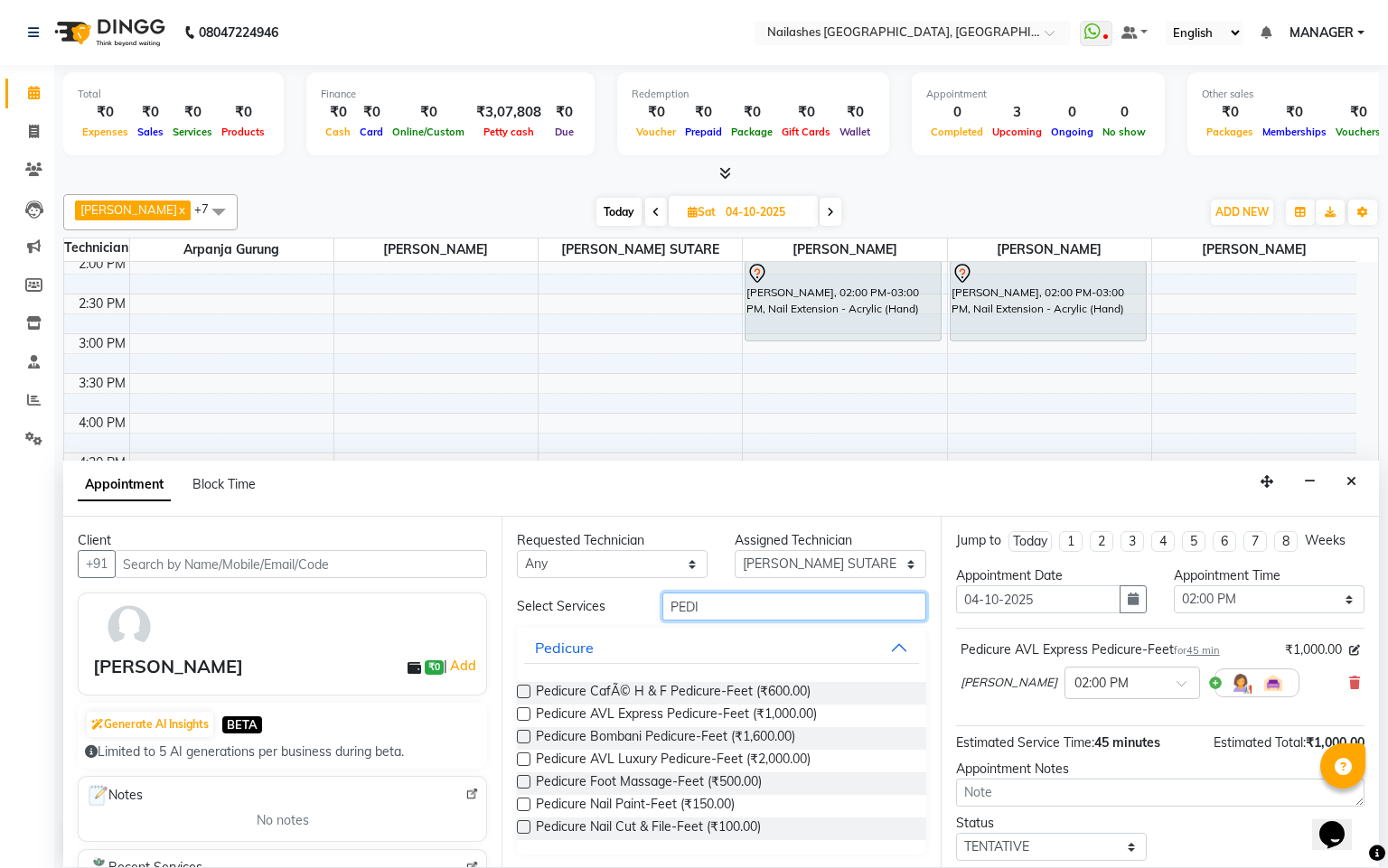
type input "PEDI"
click at [523, 708] on label at bounding box center [523, 714] width 14 height 14
click at [523, 710] on input "checkbox" at bounding box center [522, 716] width 12 height 12
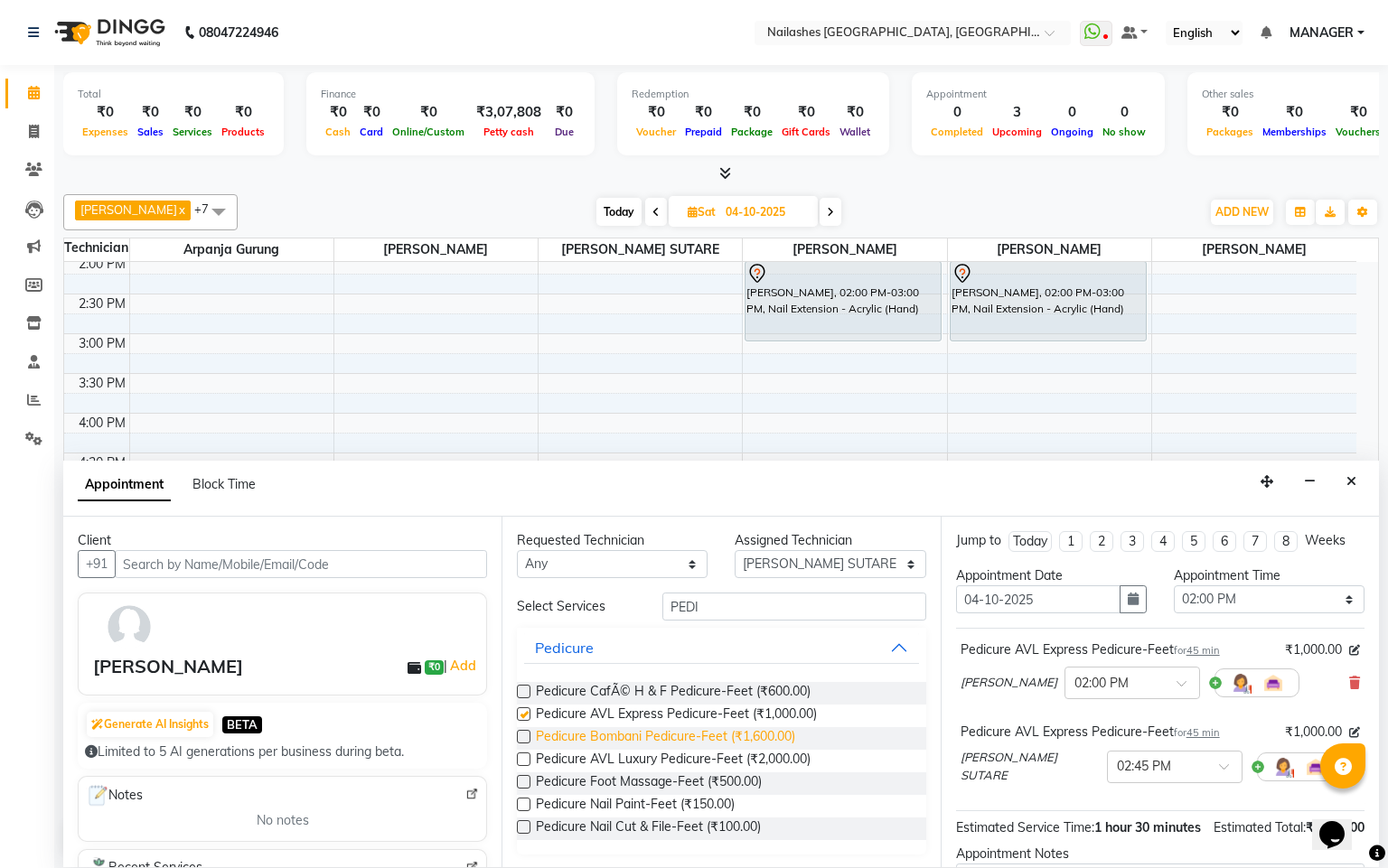
checkbox input "false"
click at [1219, 782] on span at bounding box center [1230, 771] width 23 height 19
click at [1108, 853] on div "02:00 PM" at bounding box center [1174, 837] width 133 height 33
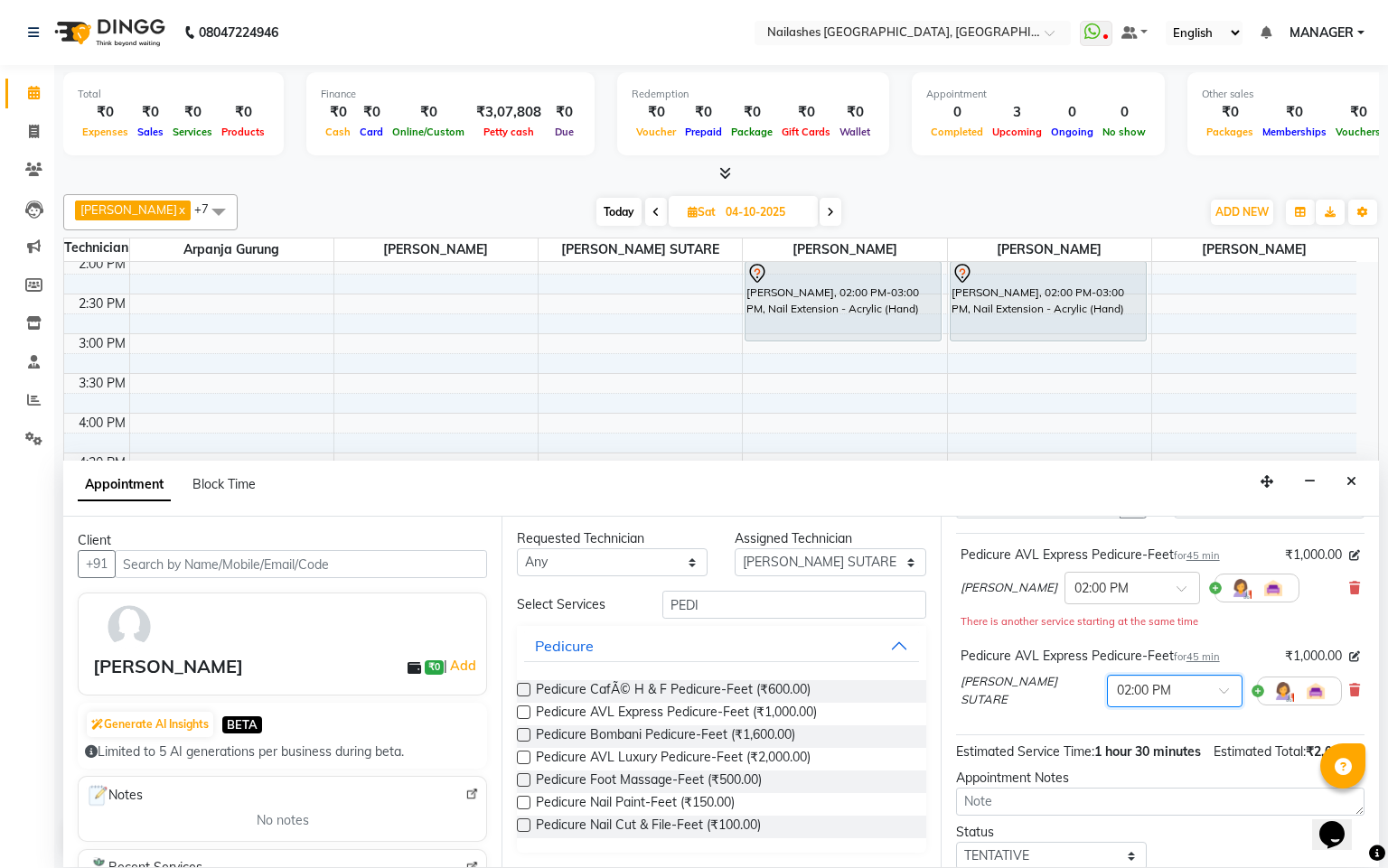
scroll to position [195, 0]
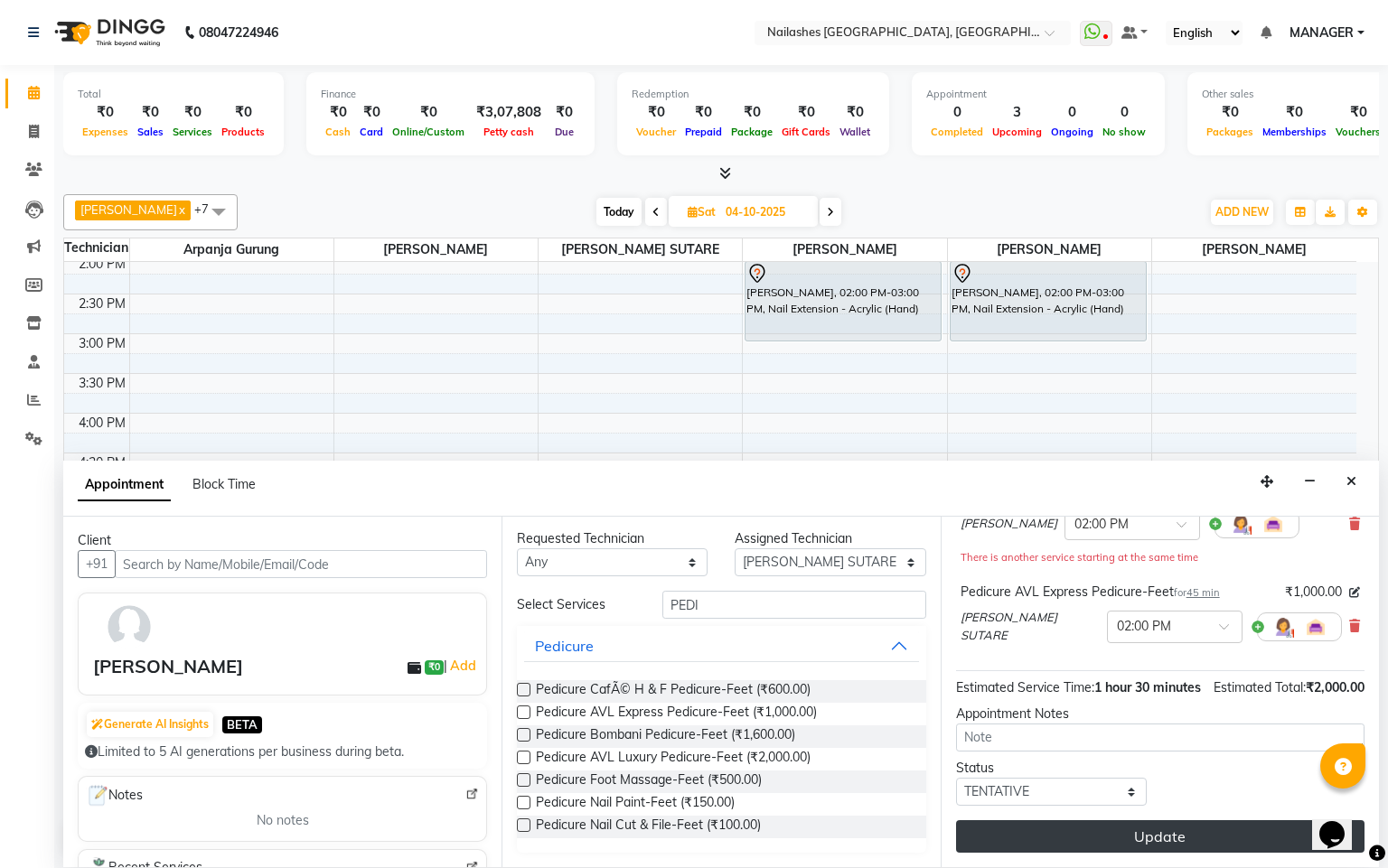
click at [1144, 838] on button "Update" at bounding box center [1161, 836] width 409 height 32
click at [1168, 839] on button "Update" at bounding box center [1161, 836] width 409 height 32
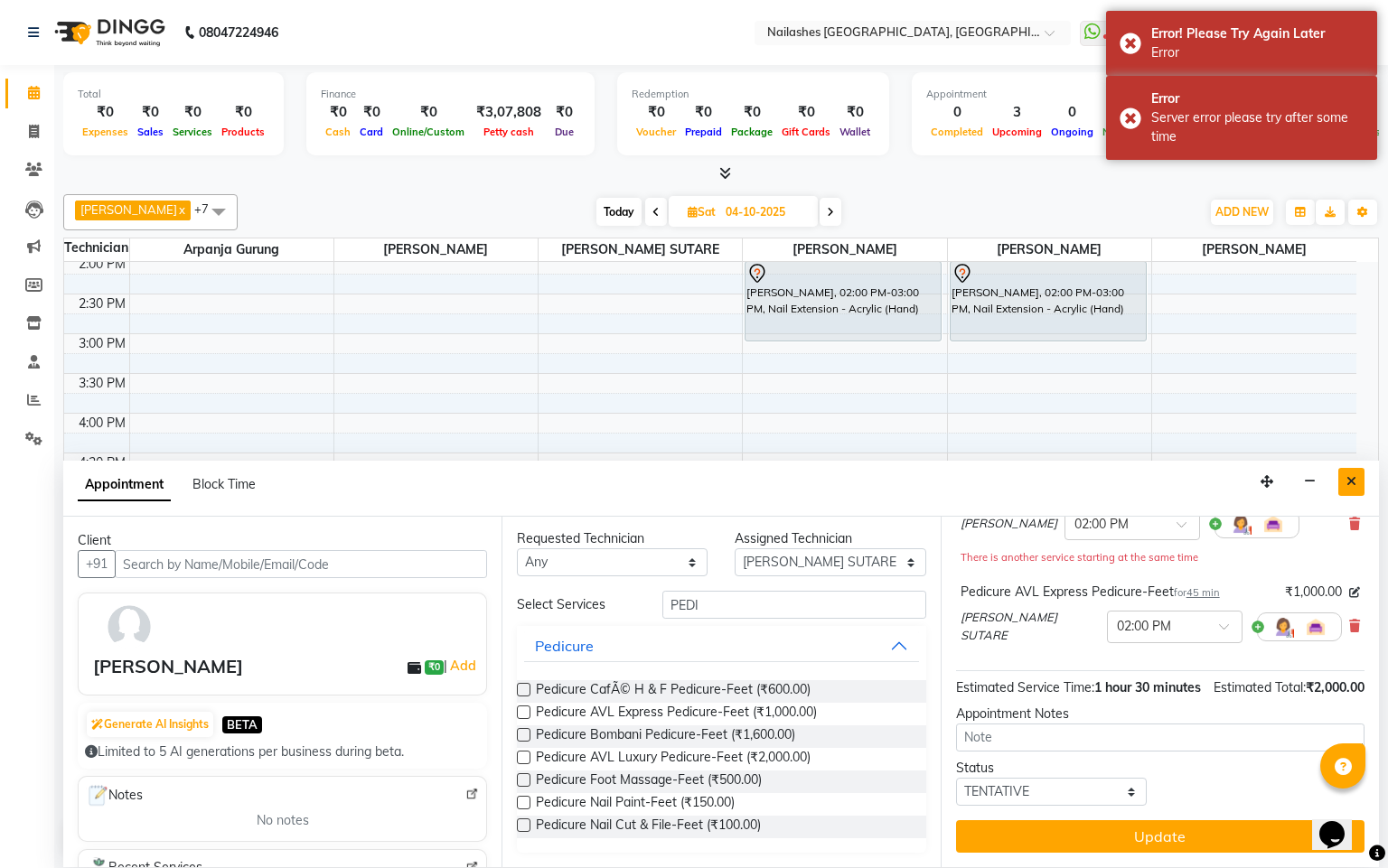
click at [1343, 472] on button "Close" at bounding box center [1352, 482] width 26 height 28
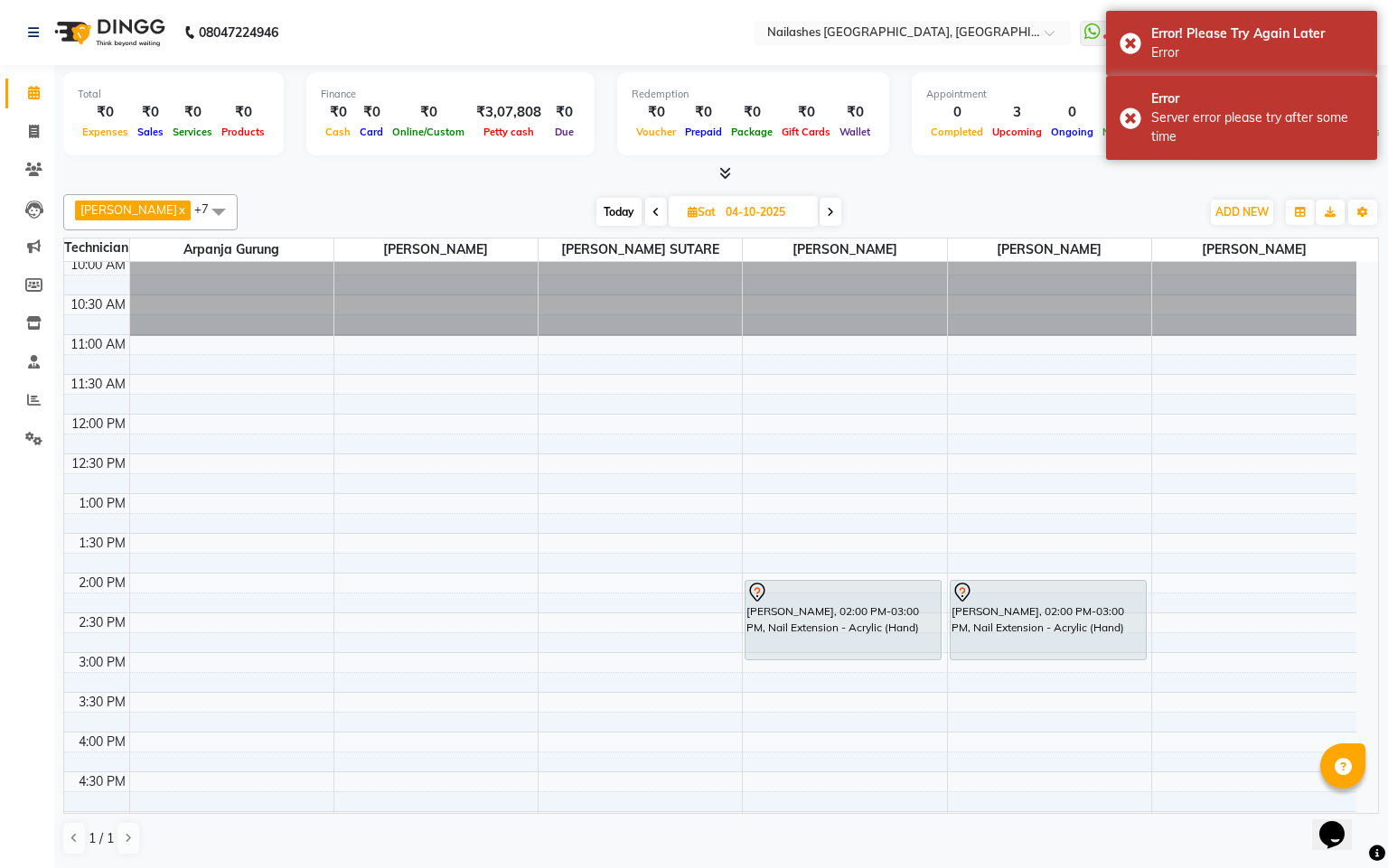
scroll to position [0, 0]
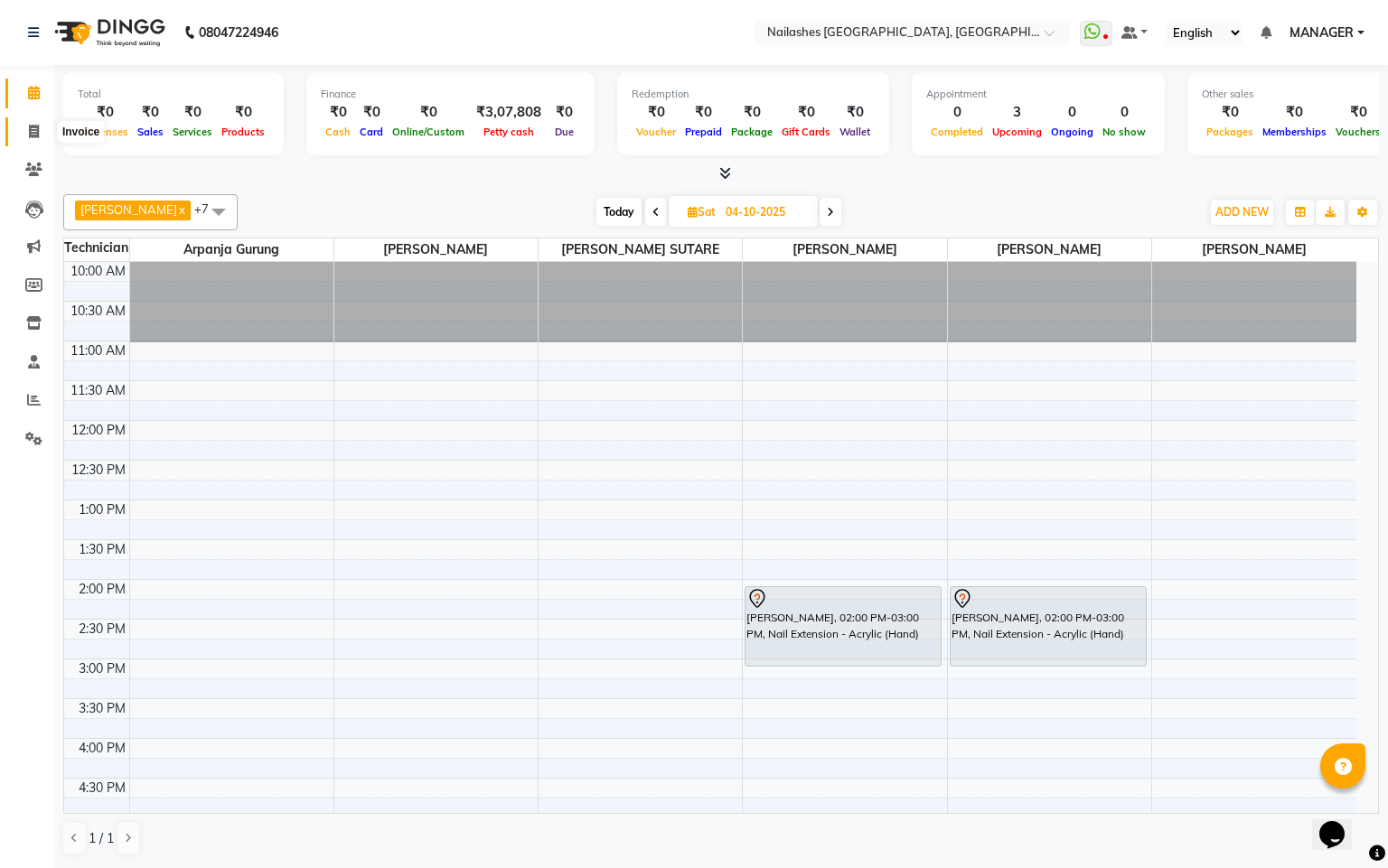
click at [30, 124] on icon at bounding box center [34, 131] width 10 height 14
select select "service"
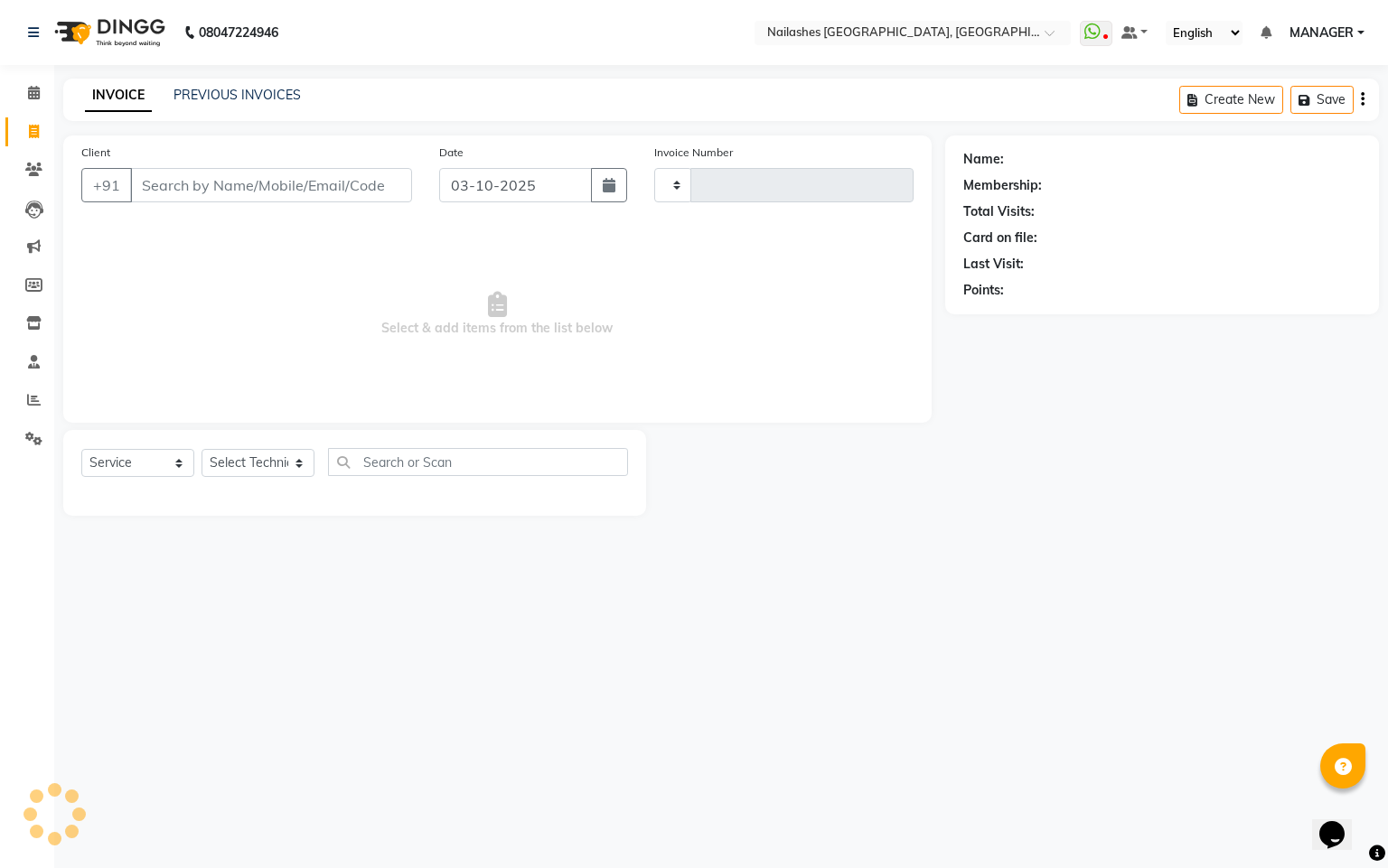
type input "0186"
select select "8442"
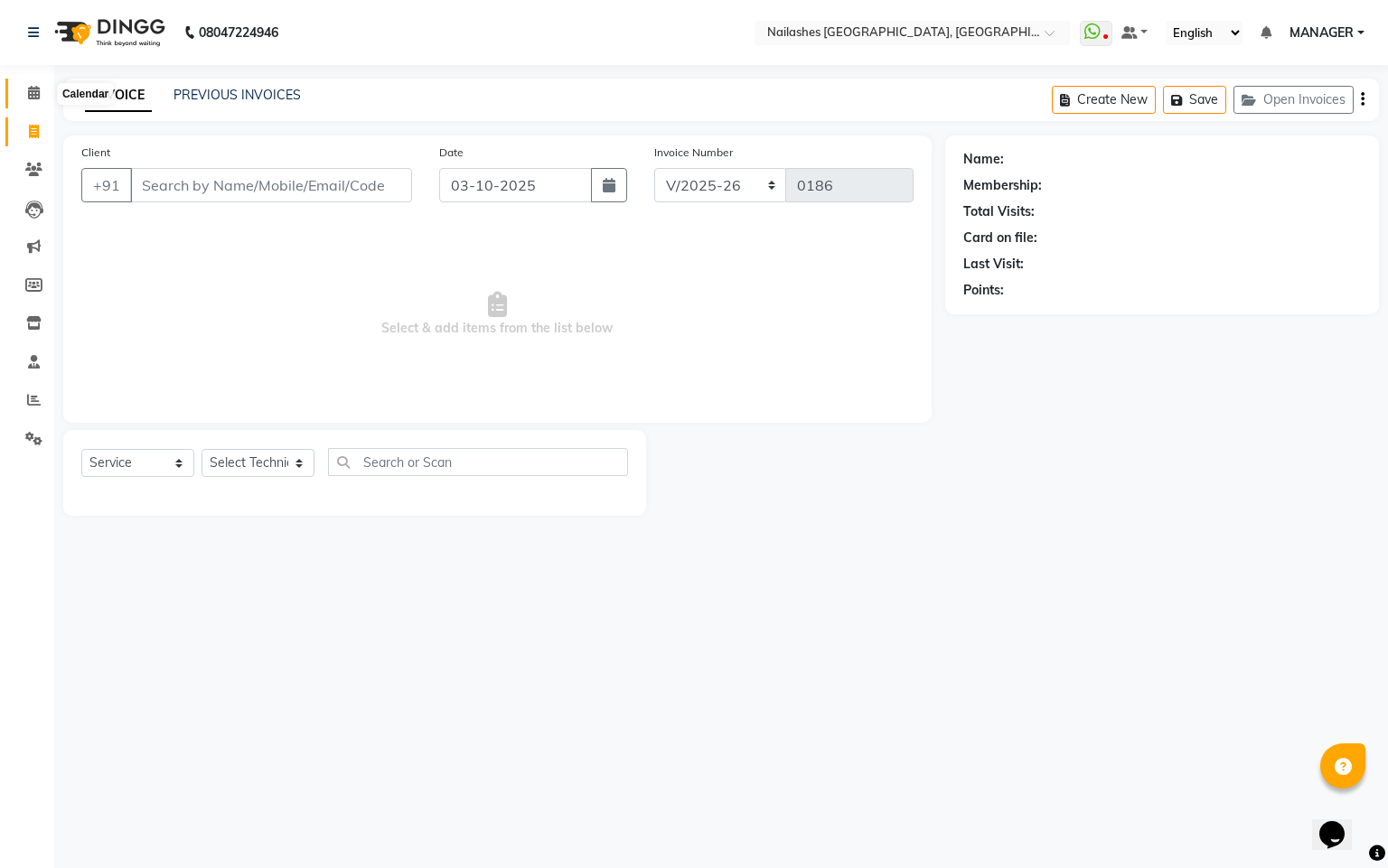
click at [20, 85] on span at bounding box center [33, 93] width 31 height 21
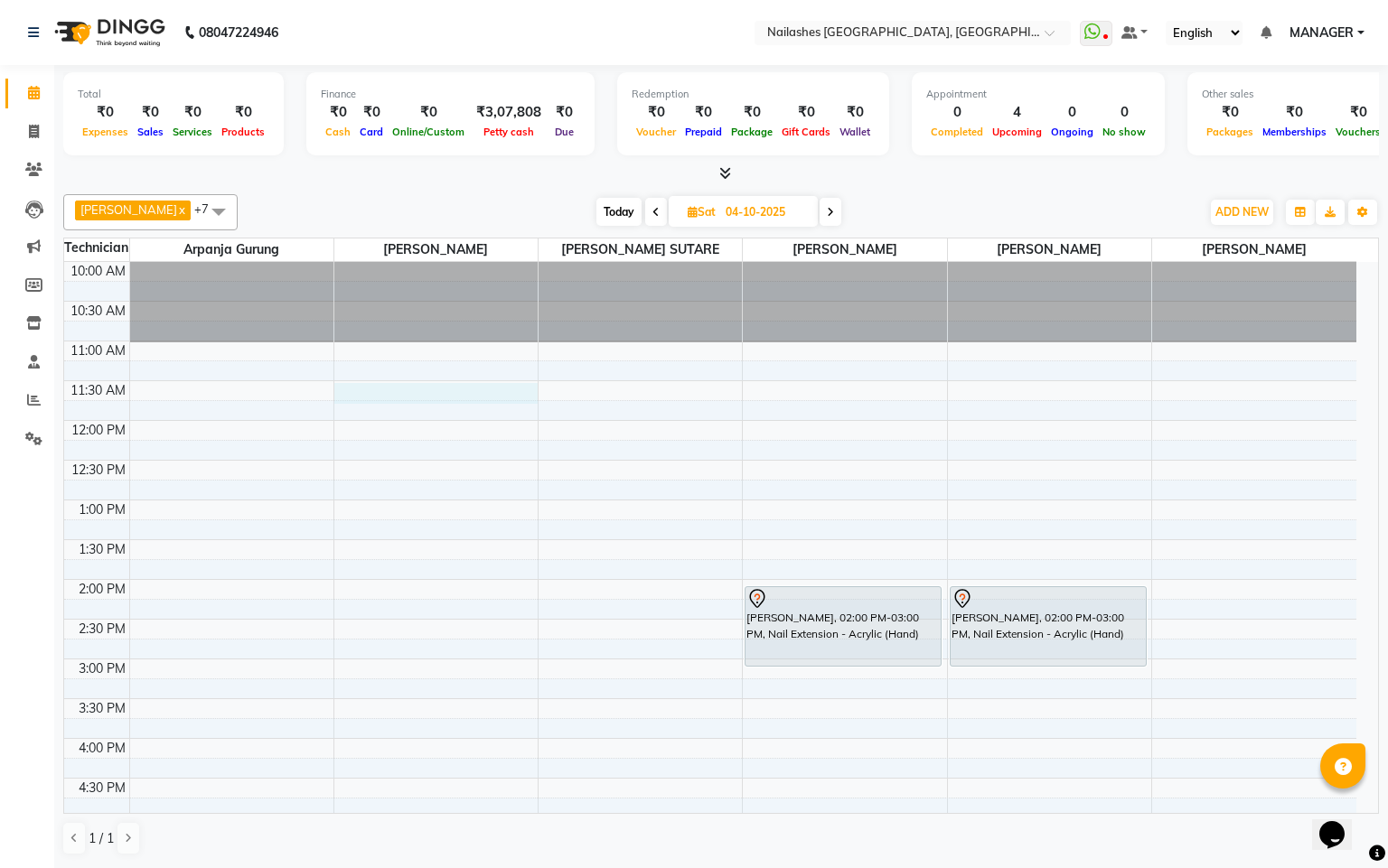
click at [404, 388] on div "10:00 AM 10:30 AM 11:00 AM 11:30 AM 12:00 PM 12:30 PM 1:00 PM 1:30 PM 2:00 PM 2…" at bounding box center [710, 699] width 1293 height 874
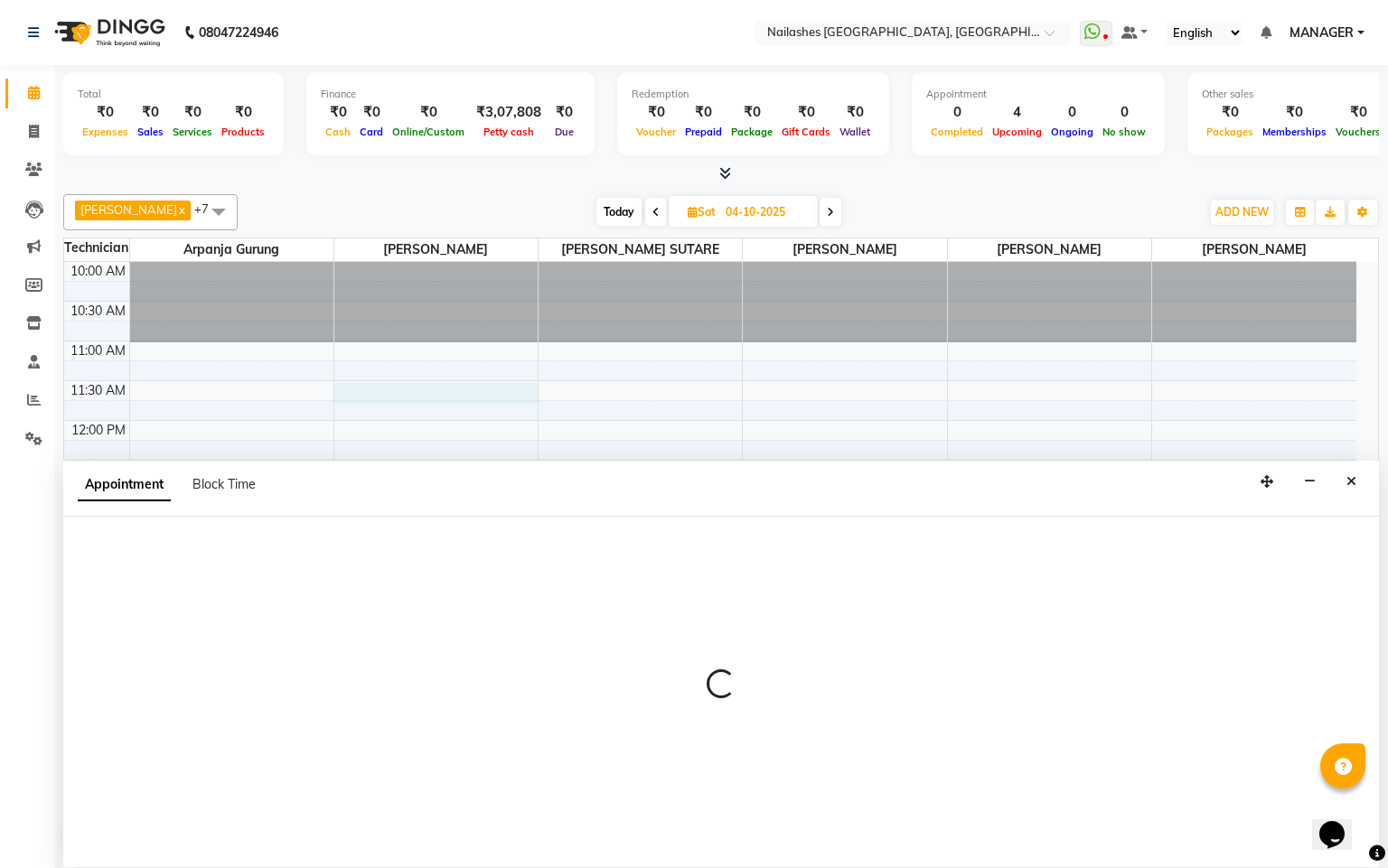
select select "83876"
select select "690"
select select "tentative"
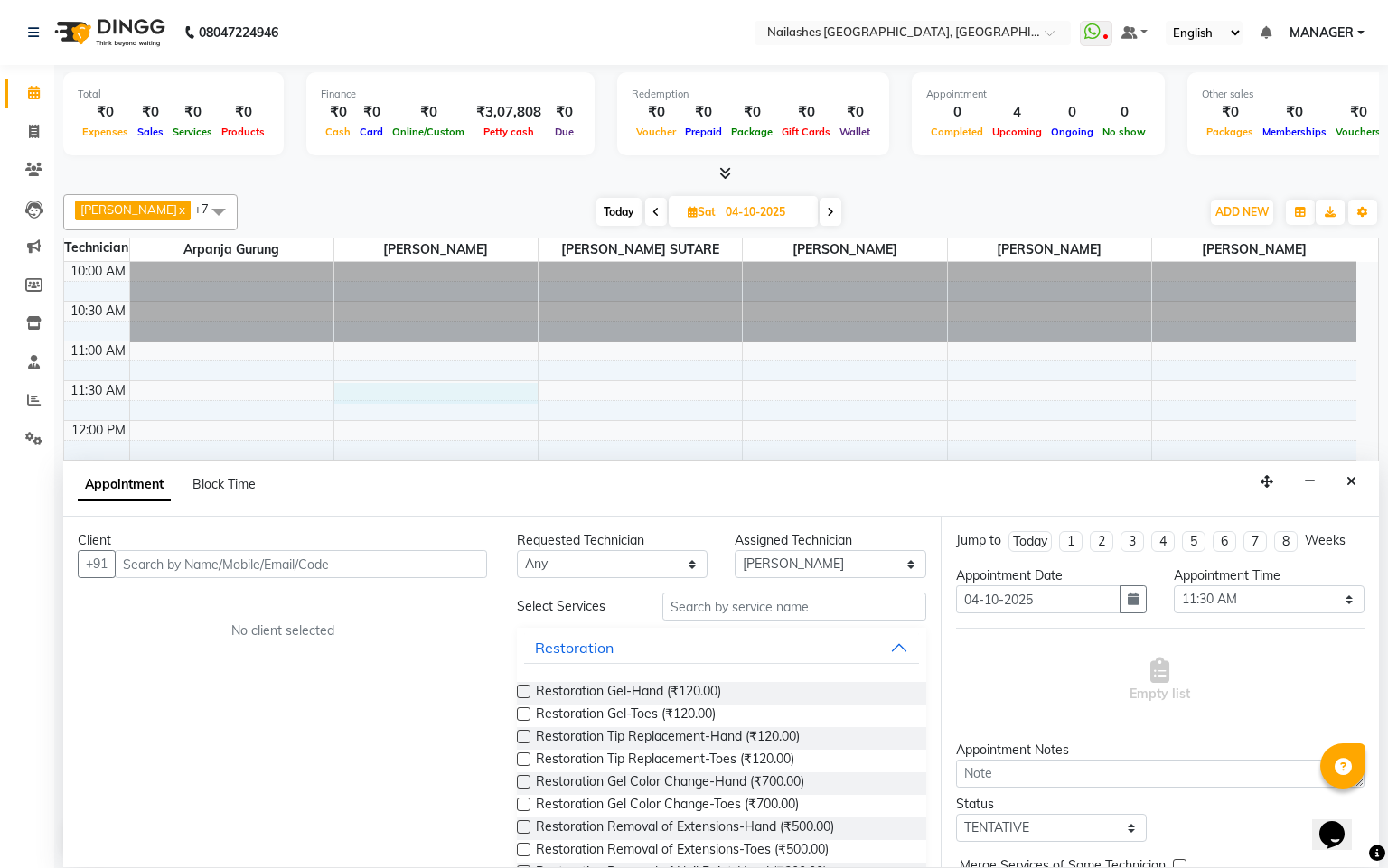
click at [768, 592] on div "Requested Technician Any Arpanja Gurung [PERSON_NAME] [PERSON_NAME] [PERSON_NAM…" at bounding box center [720, 692] width 438 height 351
click at [771, 603] on input "text" at bounding box center [794, 606] width 264 height 28
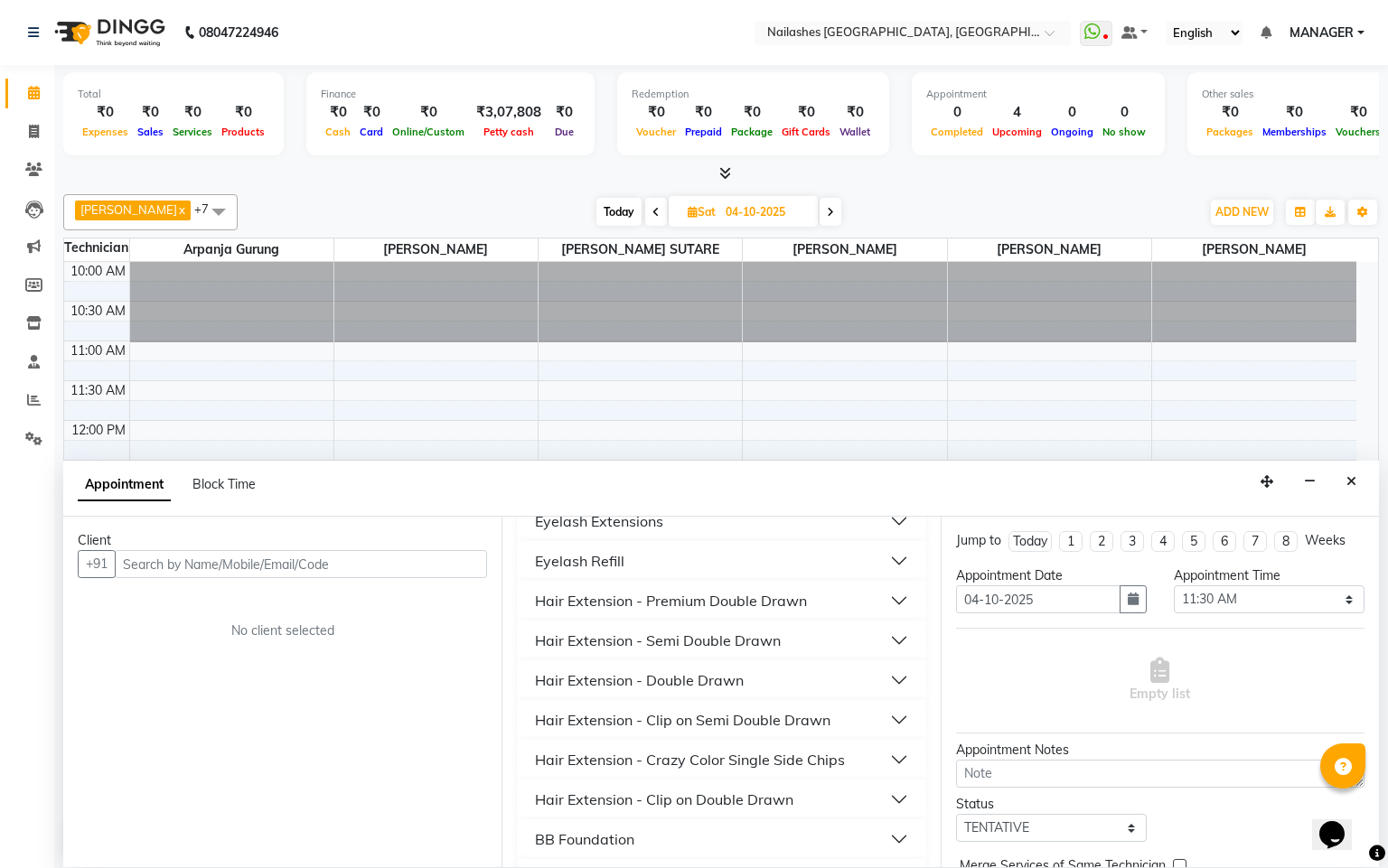
scroll to position [397, 0]
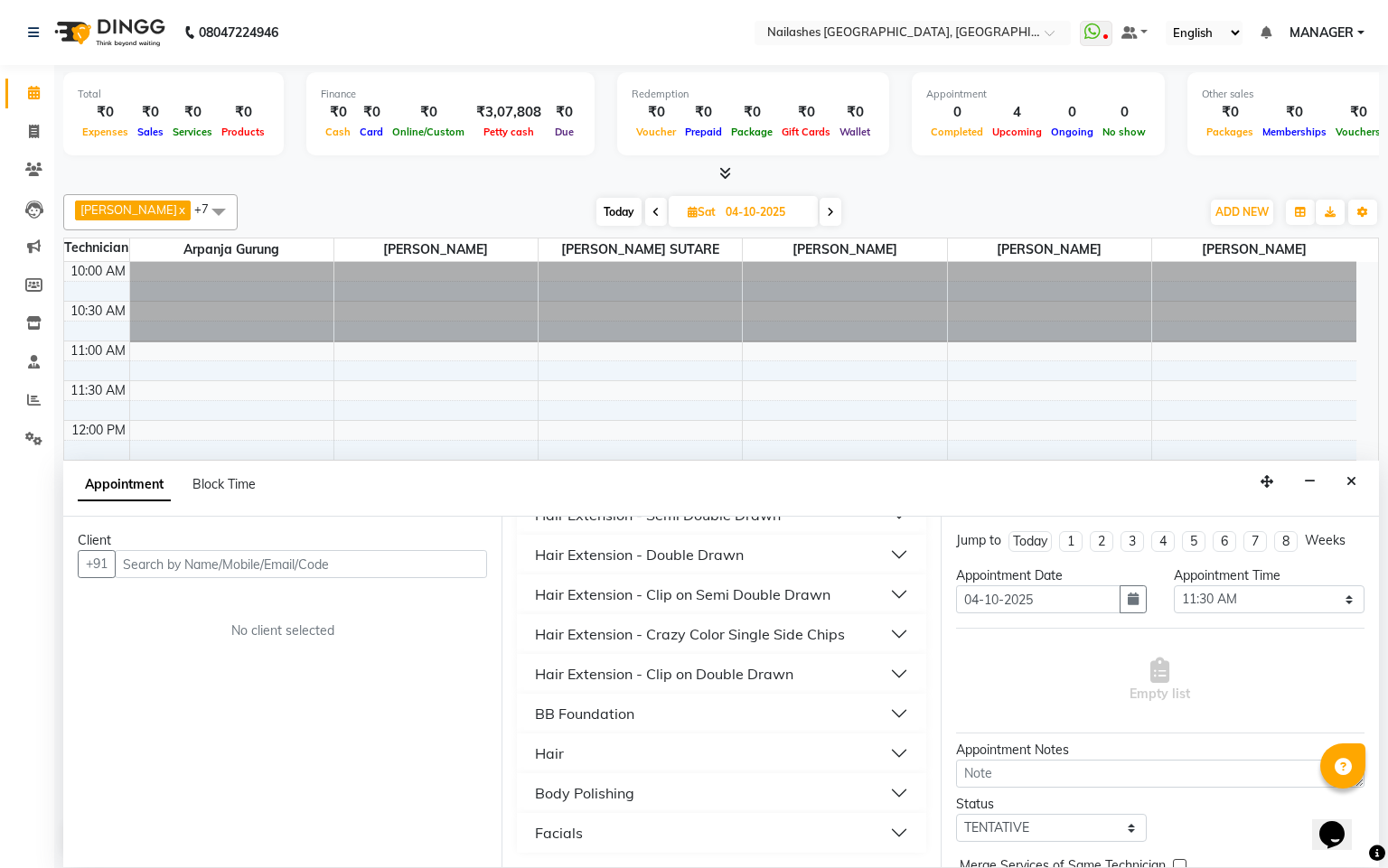
type input "4"
click at [1359, 482] on button "Close" at bounding box center [1352, 482] width 26 height 28
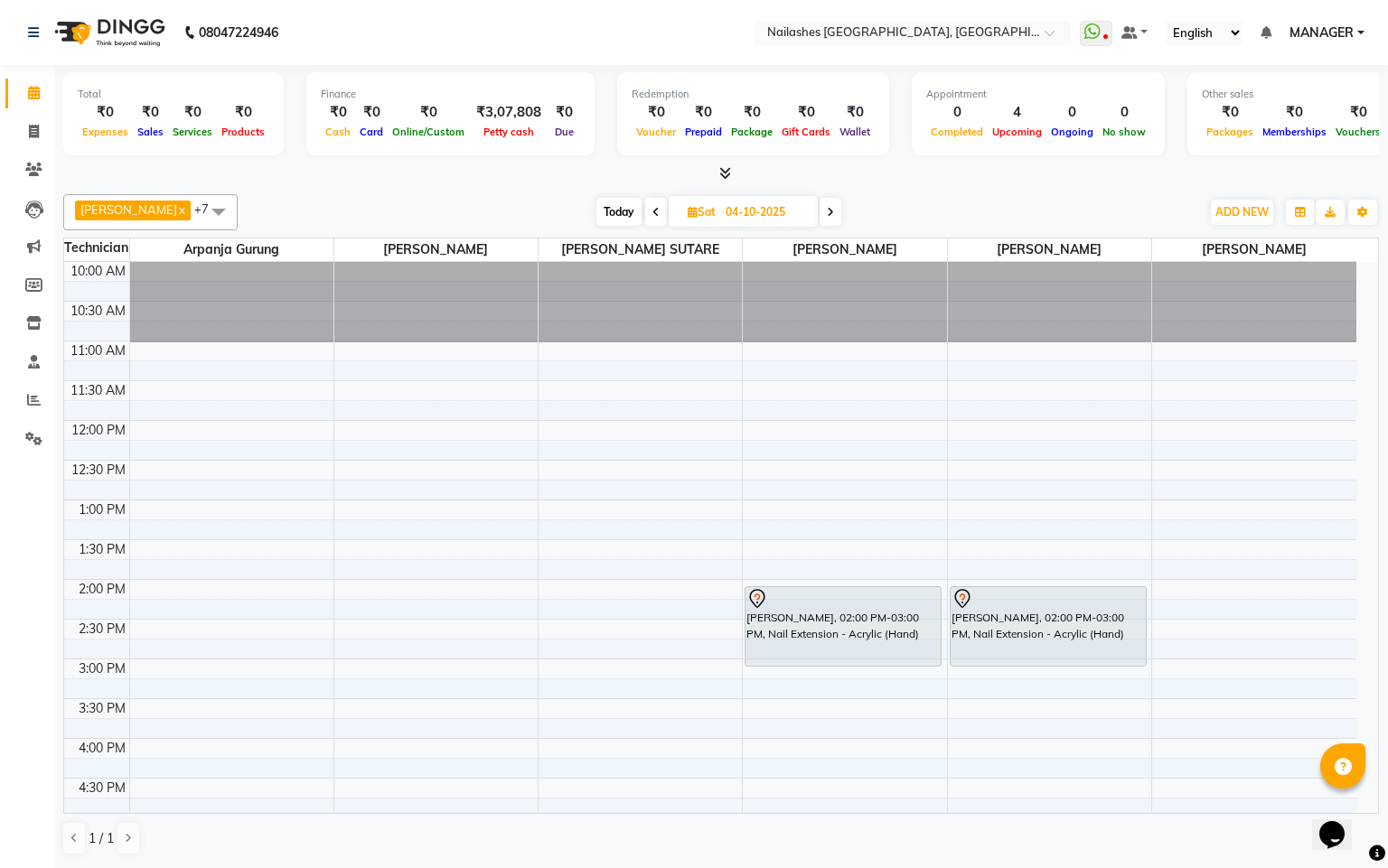
click at [645, 212] on span at bounding box center [656, 212] width 22 height 28
type input "03-10-2025"
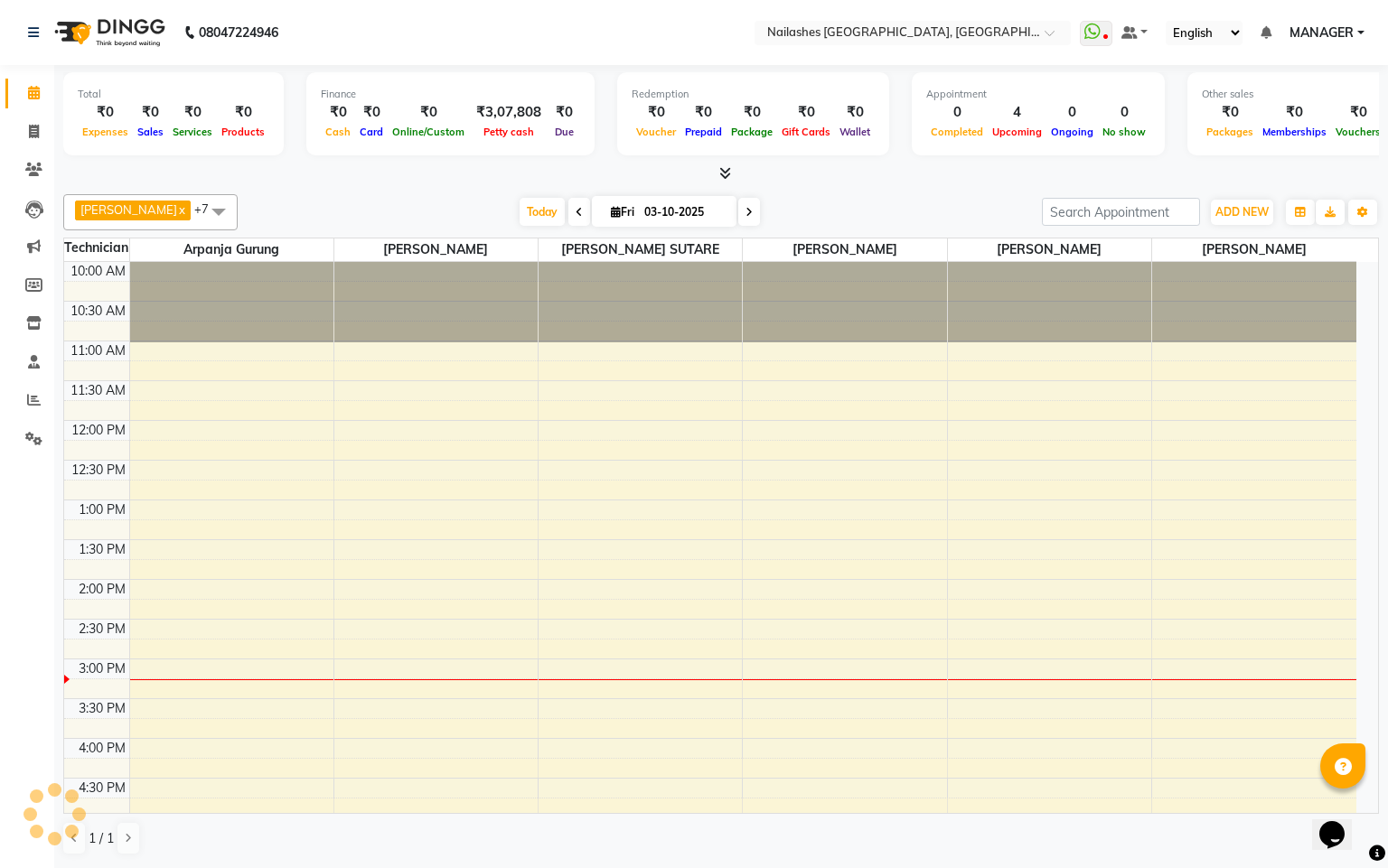
scroll to position [342, 0]
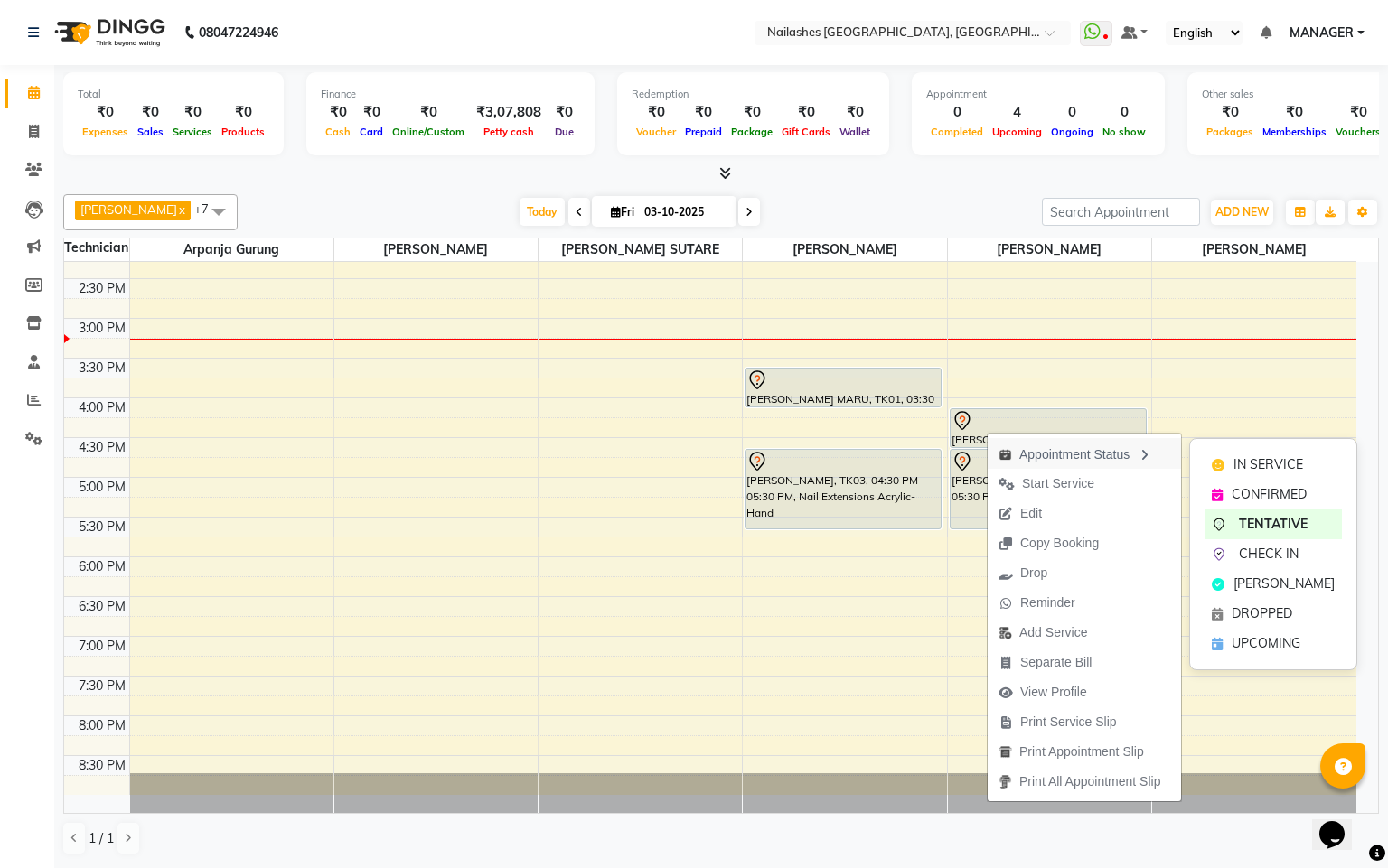
click at [1038, 450] on div "Appointment Status" at bounding box center [1084, 453] width 193 height 30
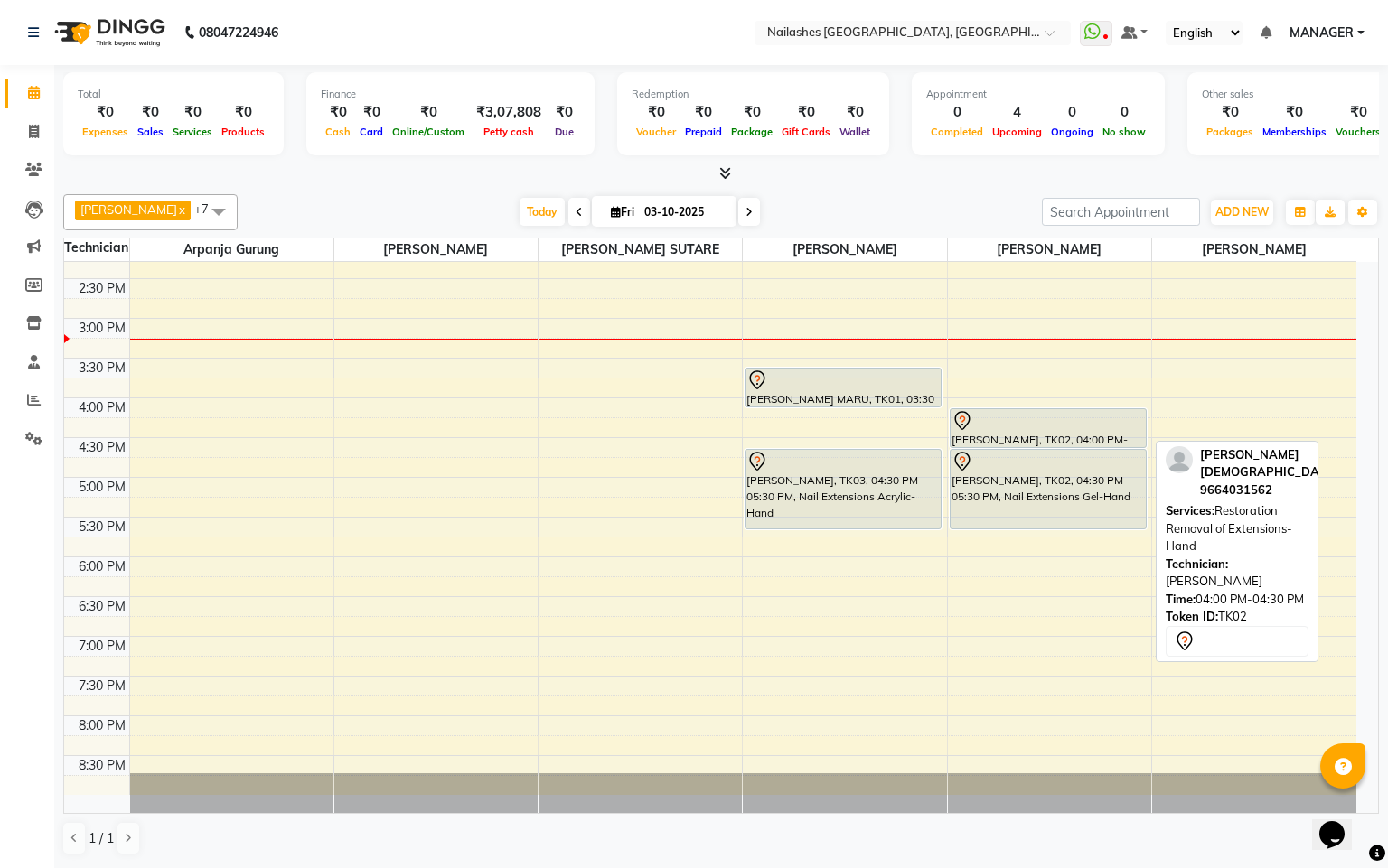
click at [1039, 435] on div "[PERSON_NAME], TK02, 04:00 PM-04:30 PM, Restoration Removal of Extensions-Hand" at bounding box center [1048, 428] width 195 height 38
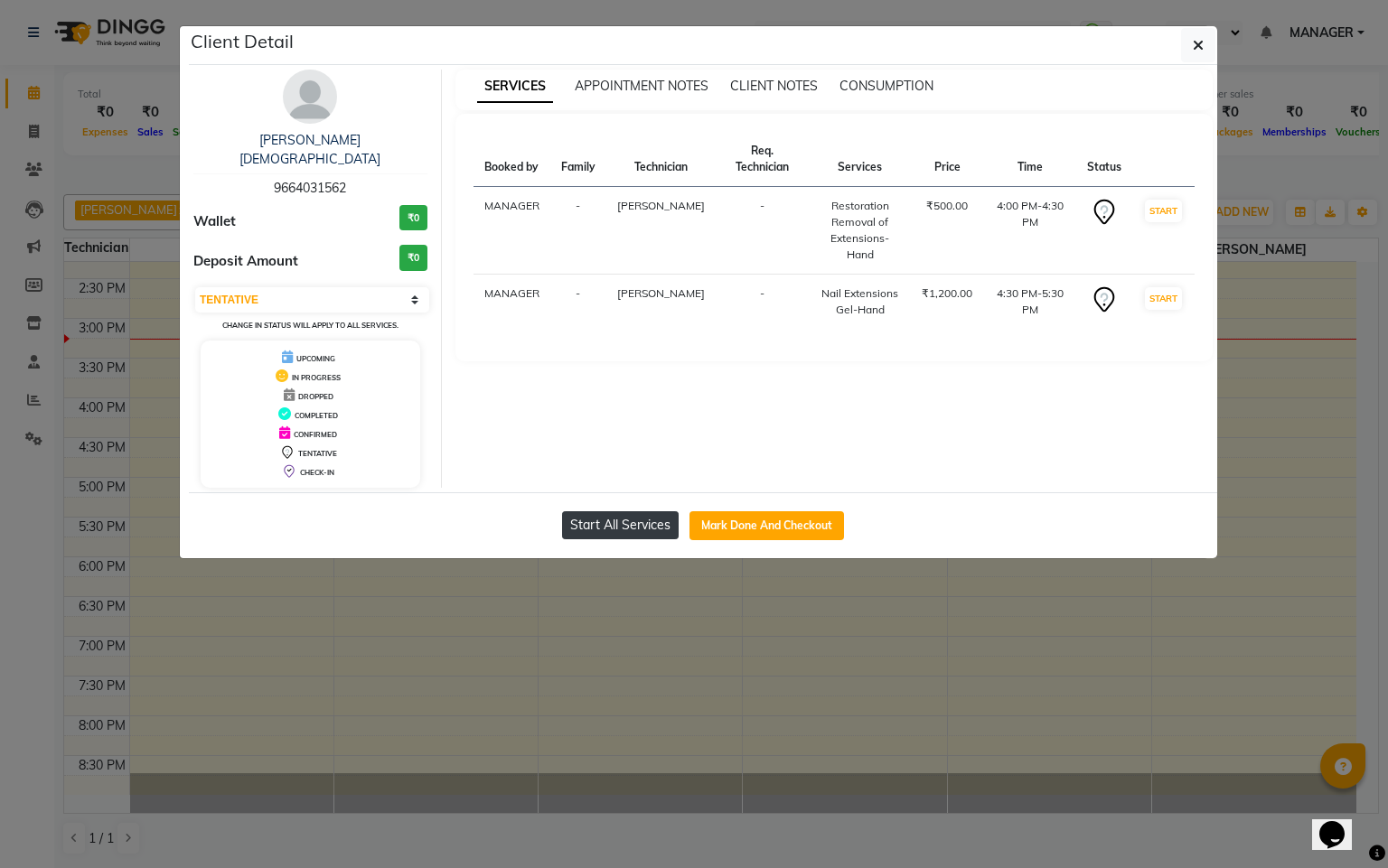
click at [623, 511] on button "Start All Services" at bounding box center [620, 525] width 117 height 28
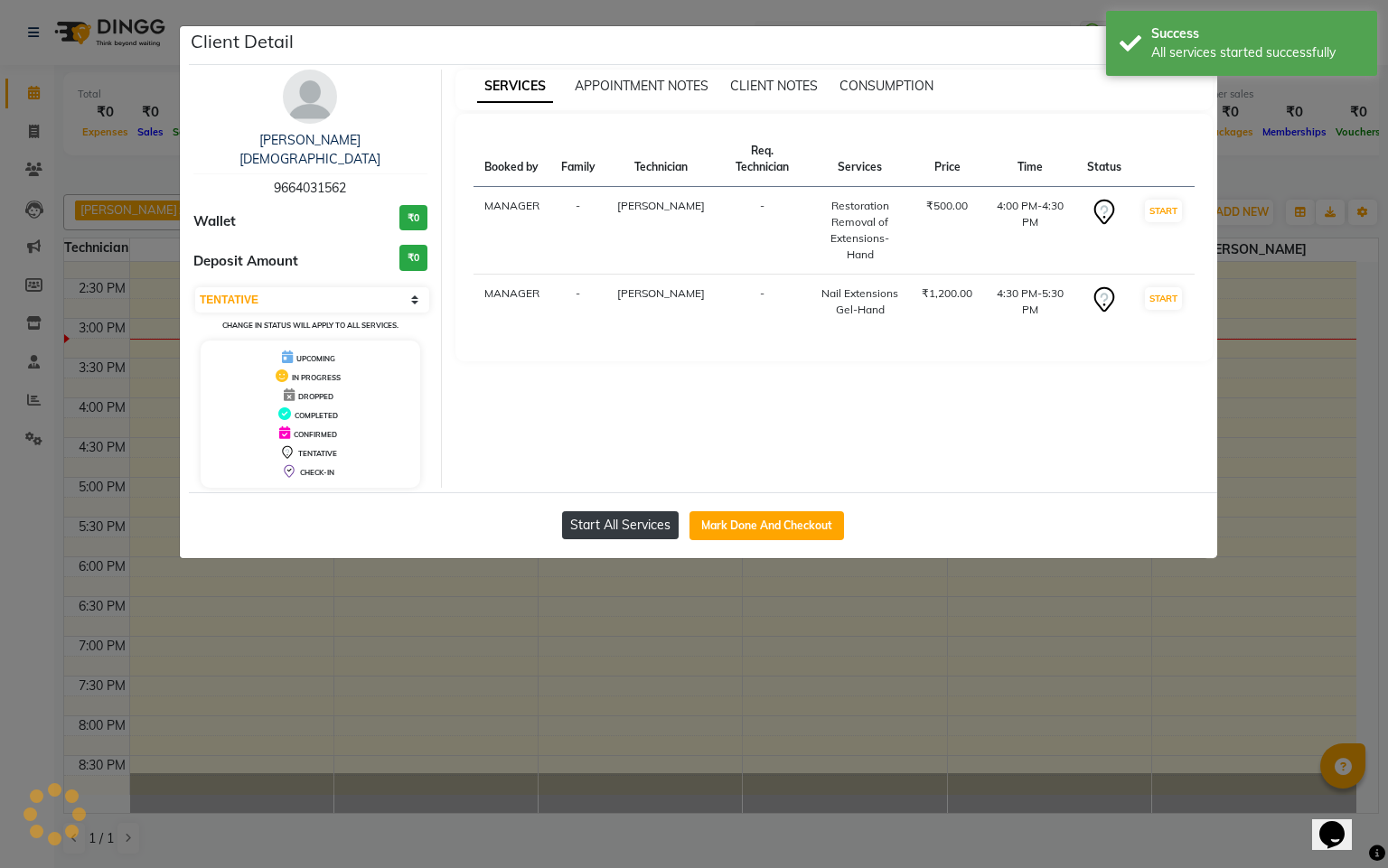
select select "1"
